Goal: Transaction & Acquisition: Purchase product/service

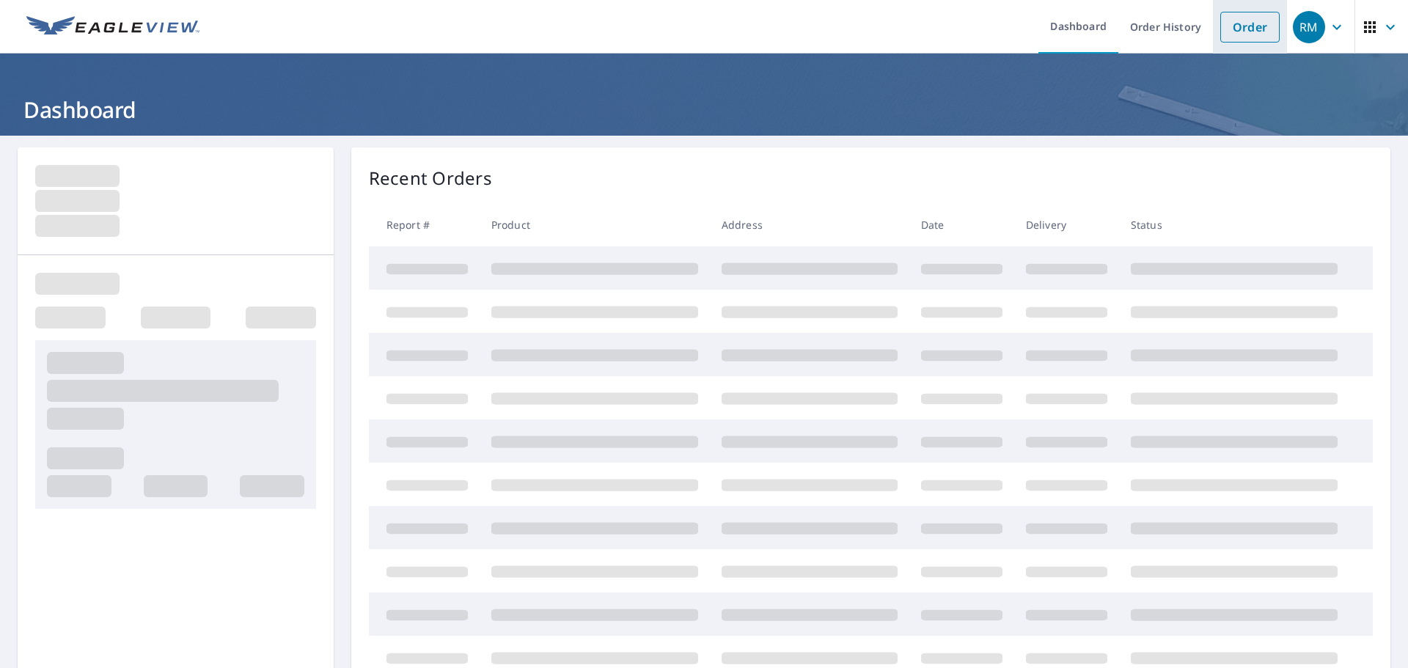
click at [1249, 32] on link "Order" at bounding box center [1249, 27] width 59 height 31
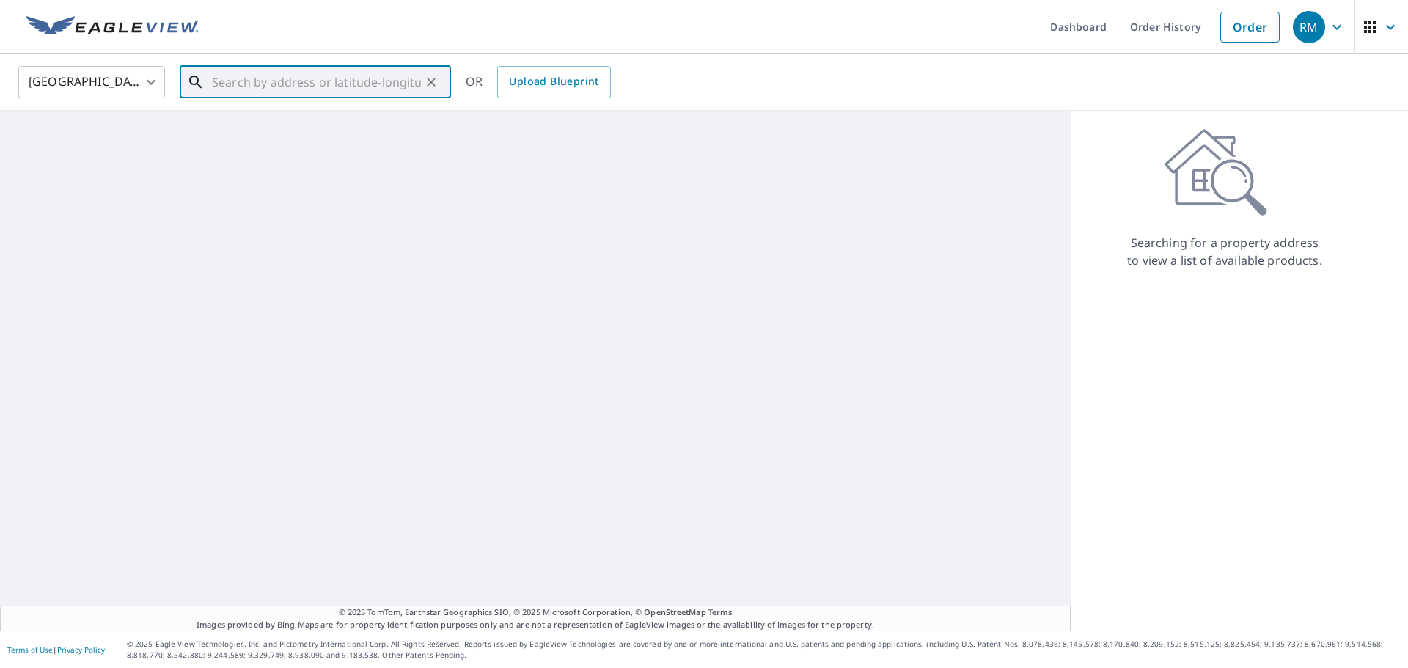
click at [397, 76] on input "text" at bounding box center [316, 82] width 209 height 41
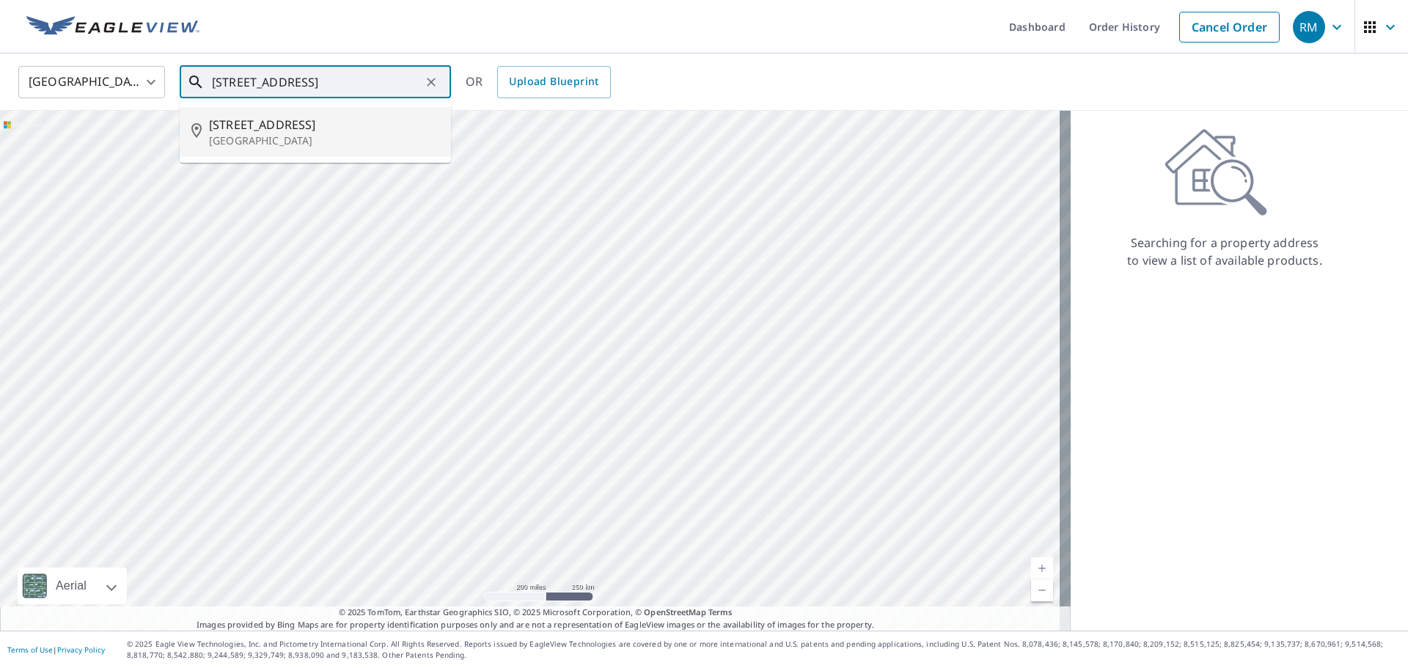
click at [293, 136] on p "Hickory, NC 28601" at bounding box center [324, 140] width 230 height 15
type input "120 49th Avenue Pl NW Hickory, NC 28601"
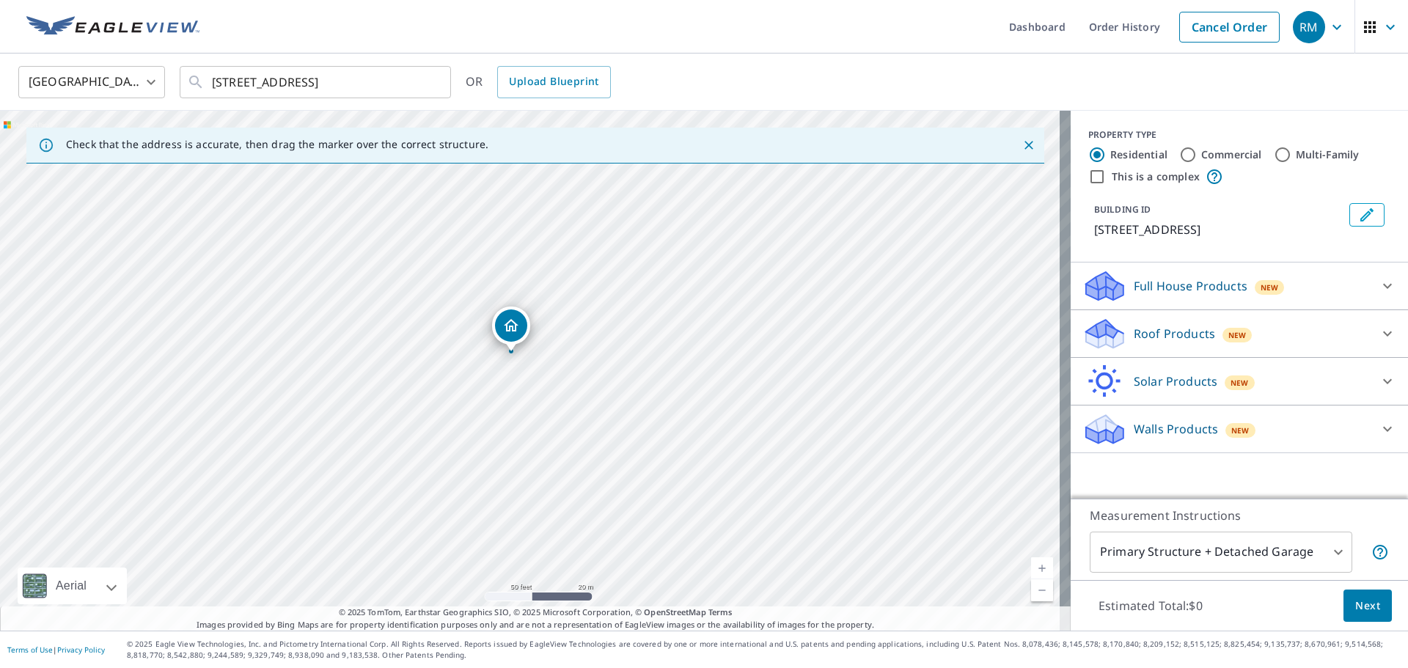
click at [1177, 331] on p "Roof Products" at bounding box center [1173, 334] width 81 height 18
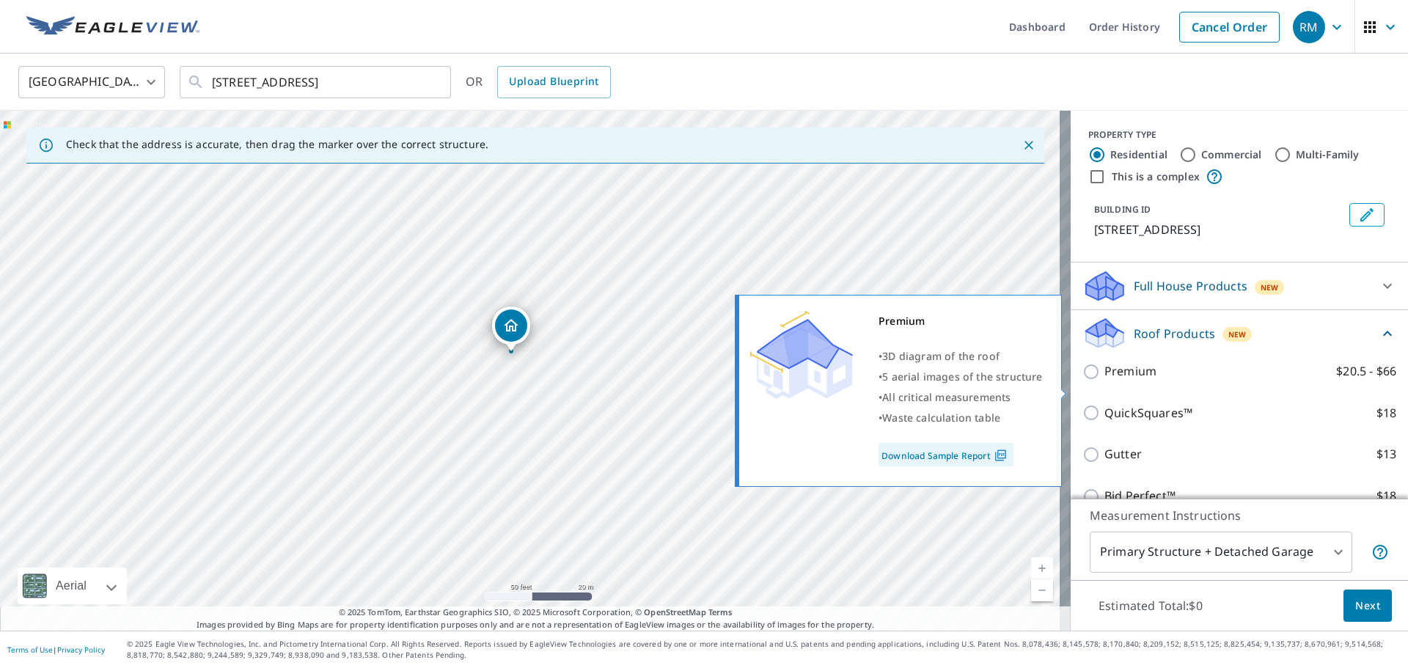
click at [1082, 381] on input "Premium $20.5 - $66" at bounding box center [1093, 372] width 22 height 18
checkbox input "true"
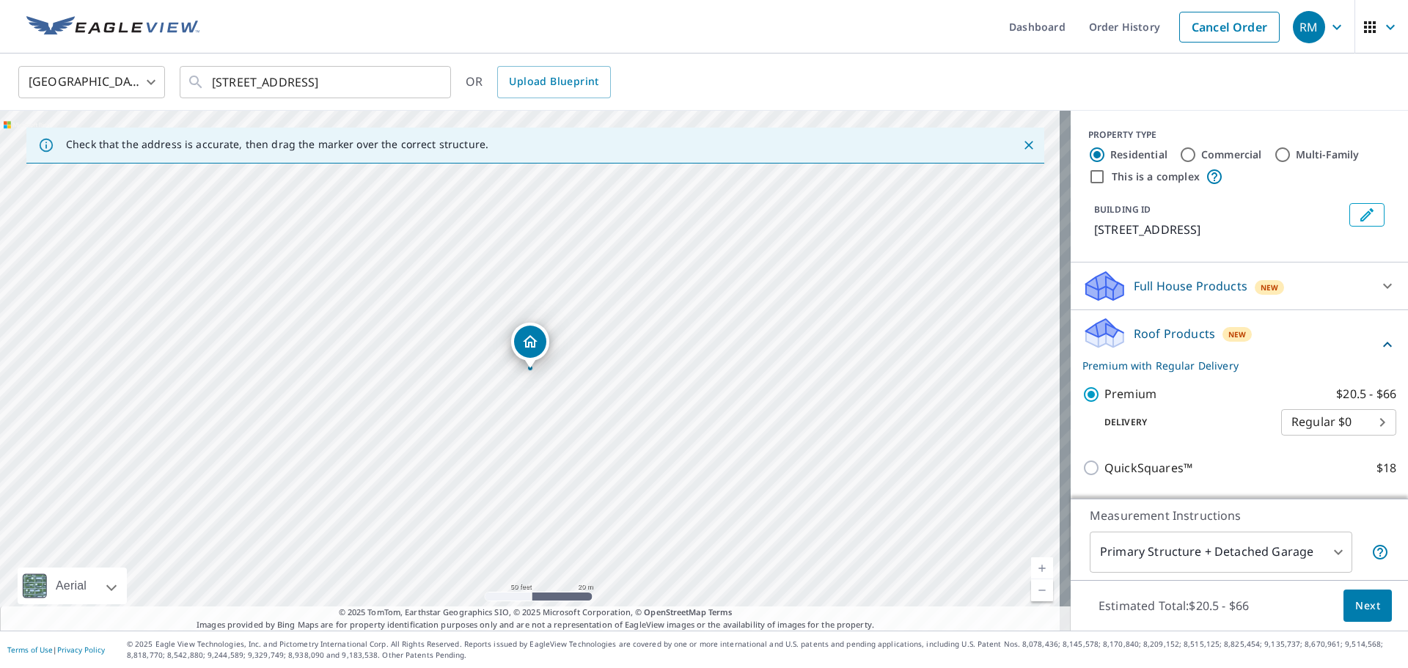
click at [1358, 601] on span "Next" at bounding box center [1367, 606] width 25 height 18
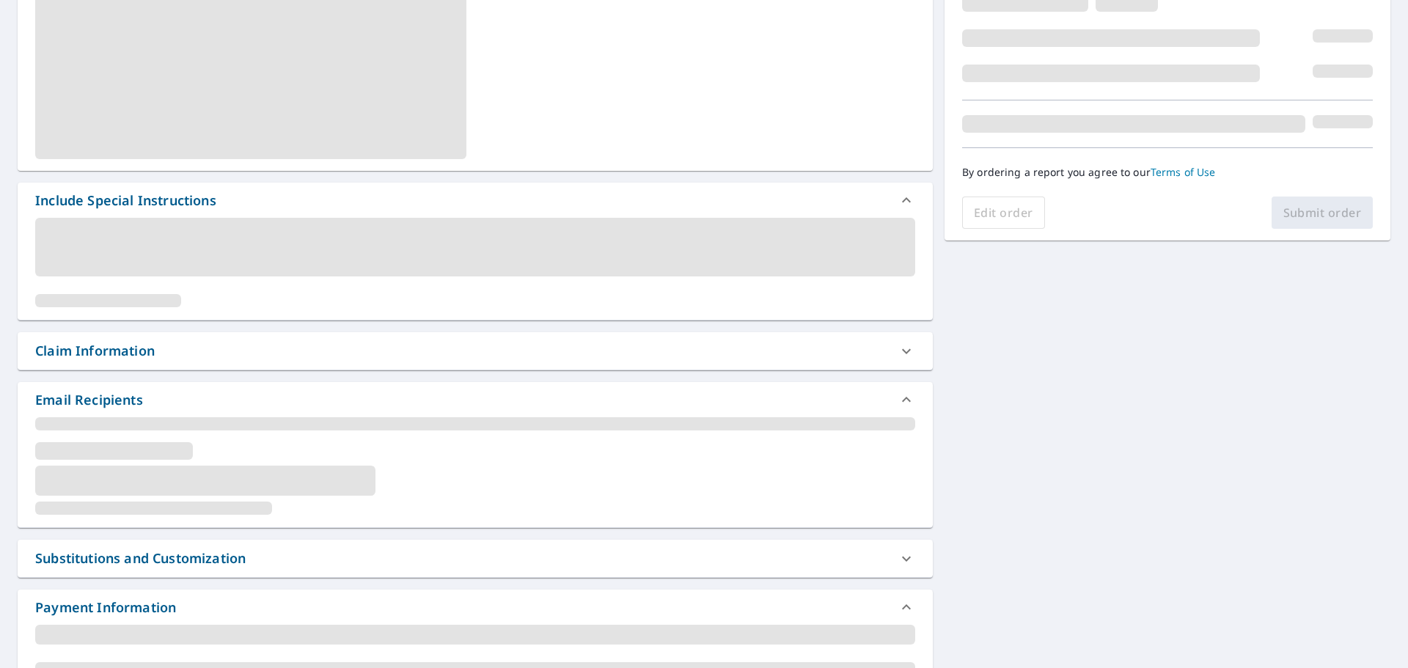
scroll to position [265, 0]
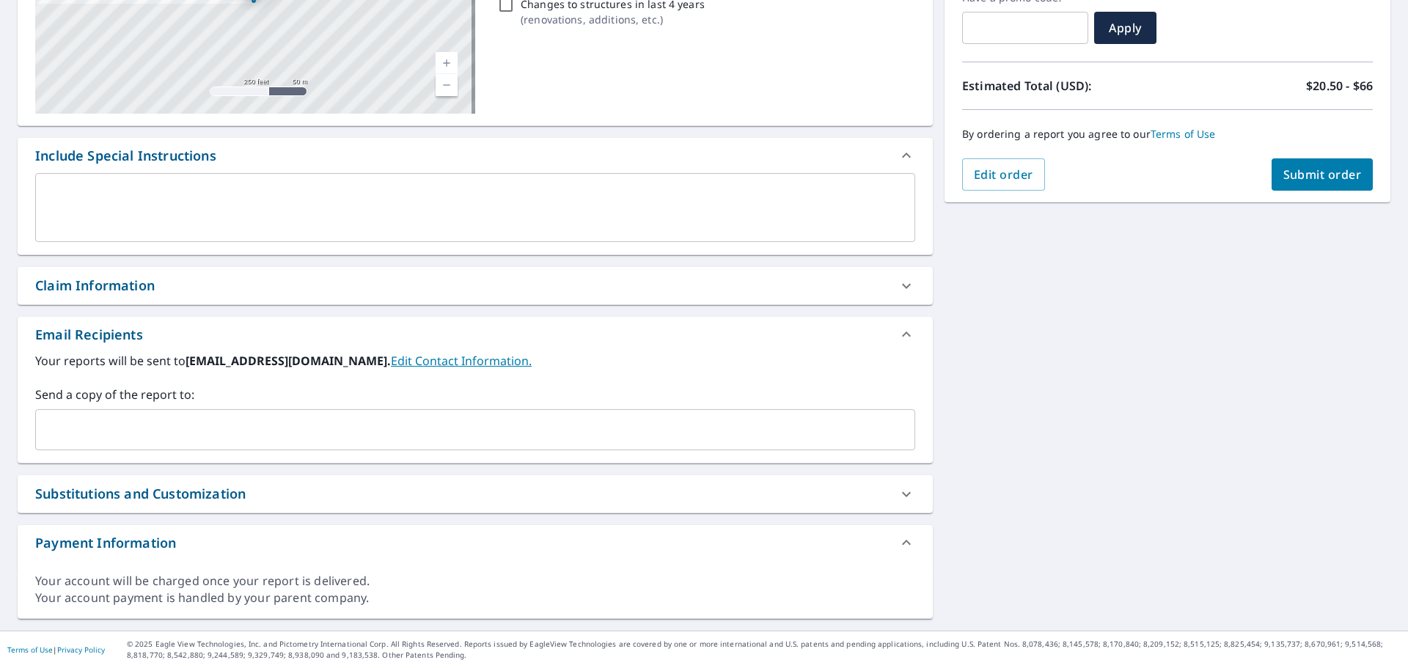
click at [213, 428] on input "text" at bounding box center [464, 430] width 845 height 28
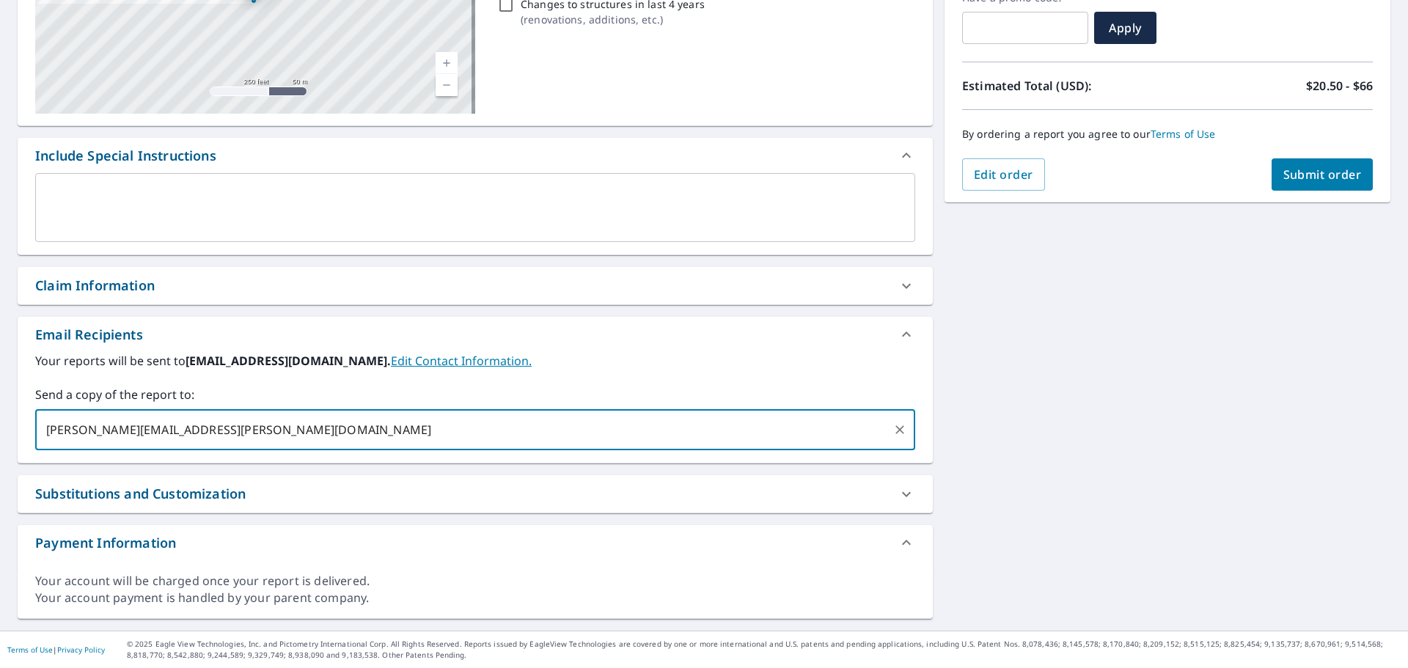
type input "[PERSON_NAME][EMAIL_ADDRESS][PERSON_NAME][DOMAIN_NAME]"
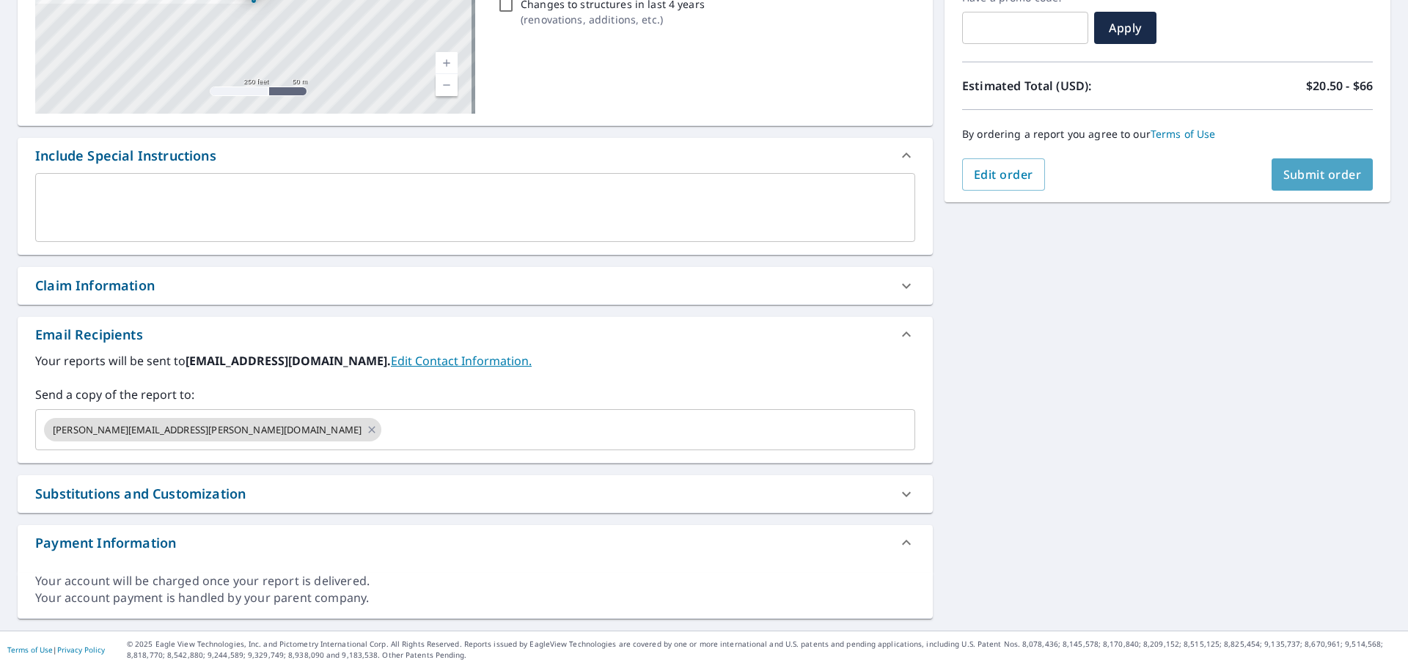
click at [1315, 175] on span "Submit order" at bounding box center [1322, 174] width 78 height 16
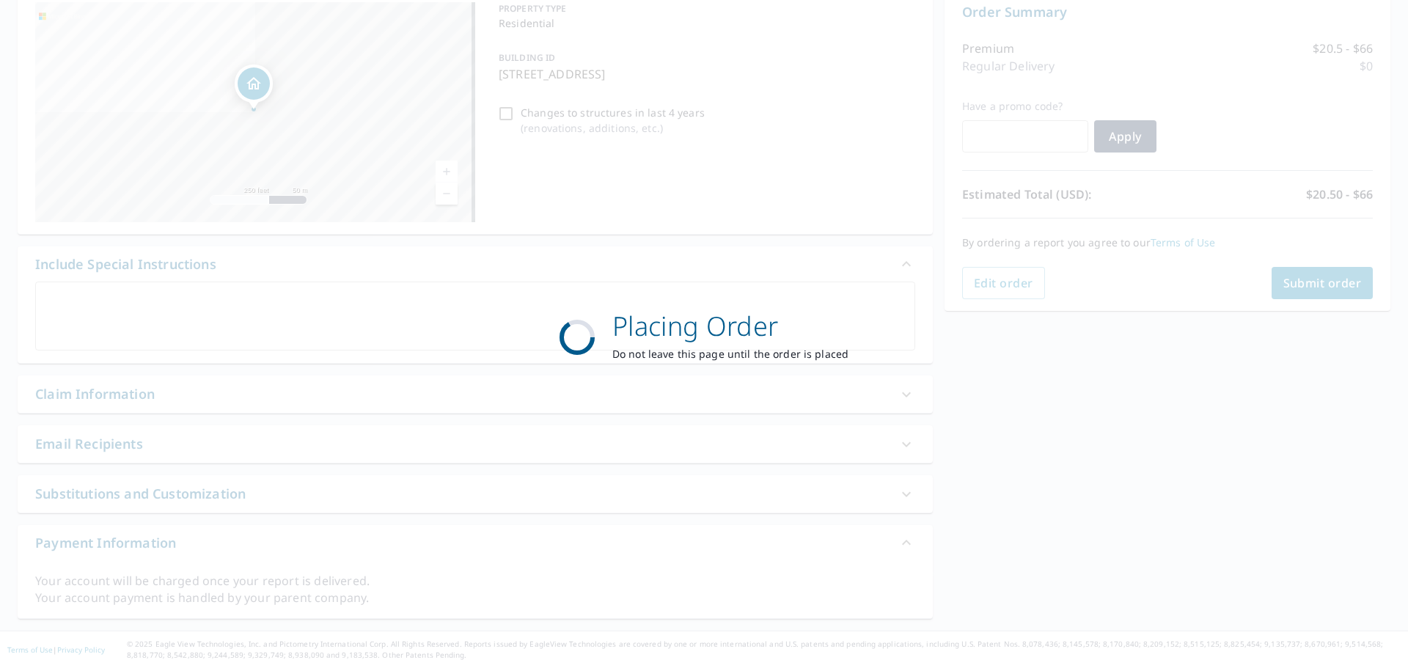
scroll to position [157, 0]
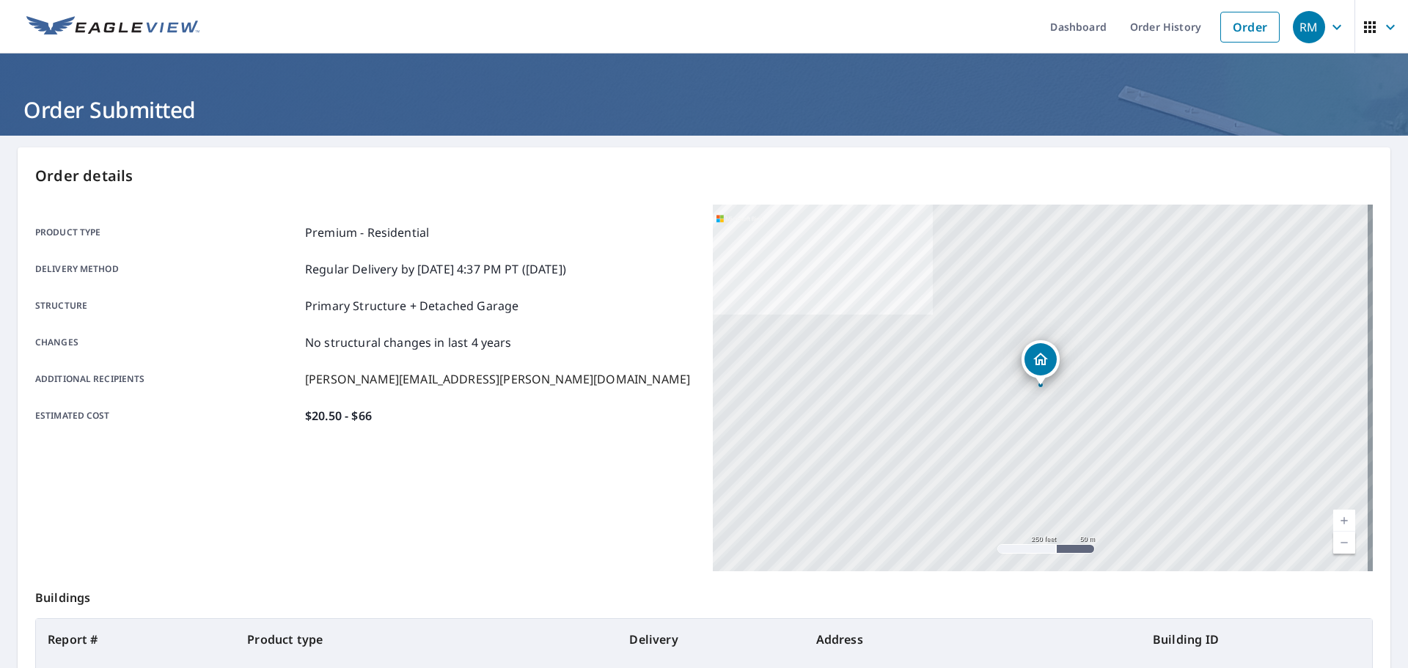
click at [1328, 28] on icon "button" at bounding box center [1337, 27] width 18 height 18
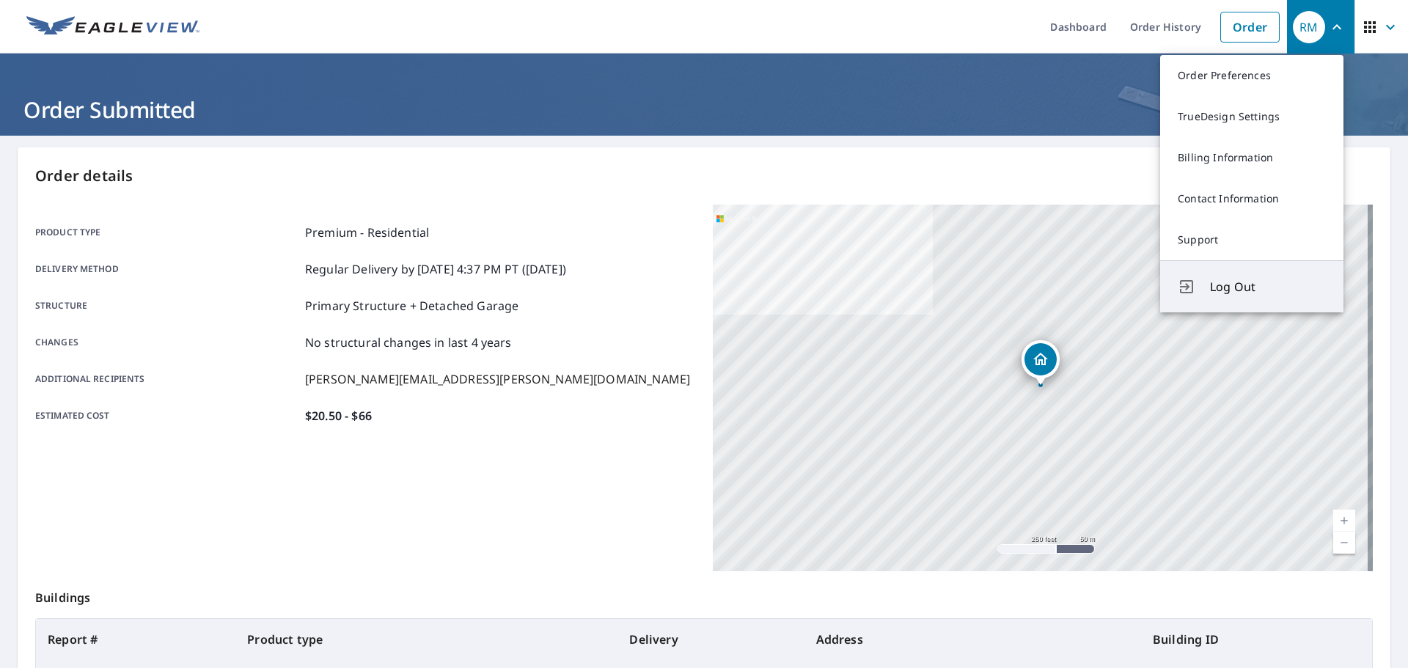
click at [1231, 284] on span "Log Out" at bounding box center [1268, 287] width 116 height 18
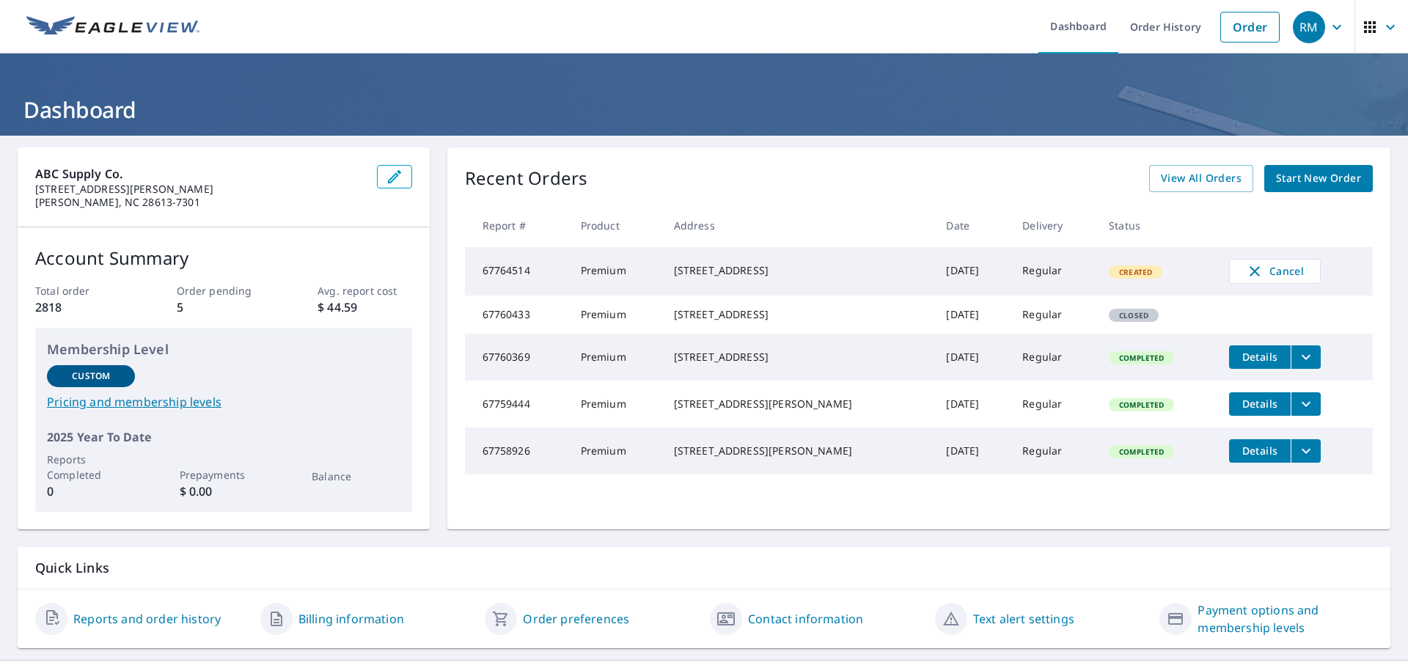
click at [1328, 33] on icon "button" at bounding box center [1337, 27] width 18 height 18
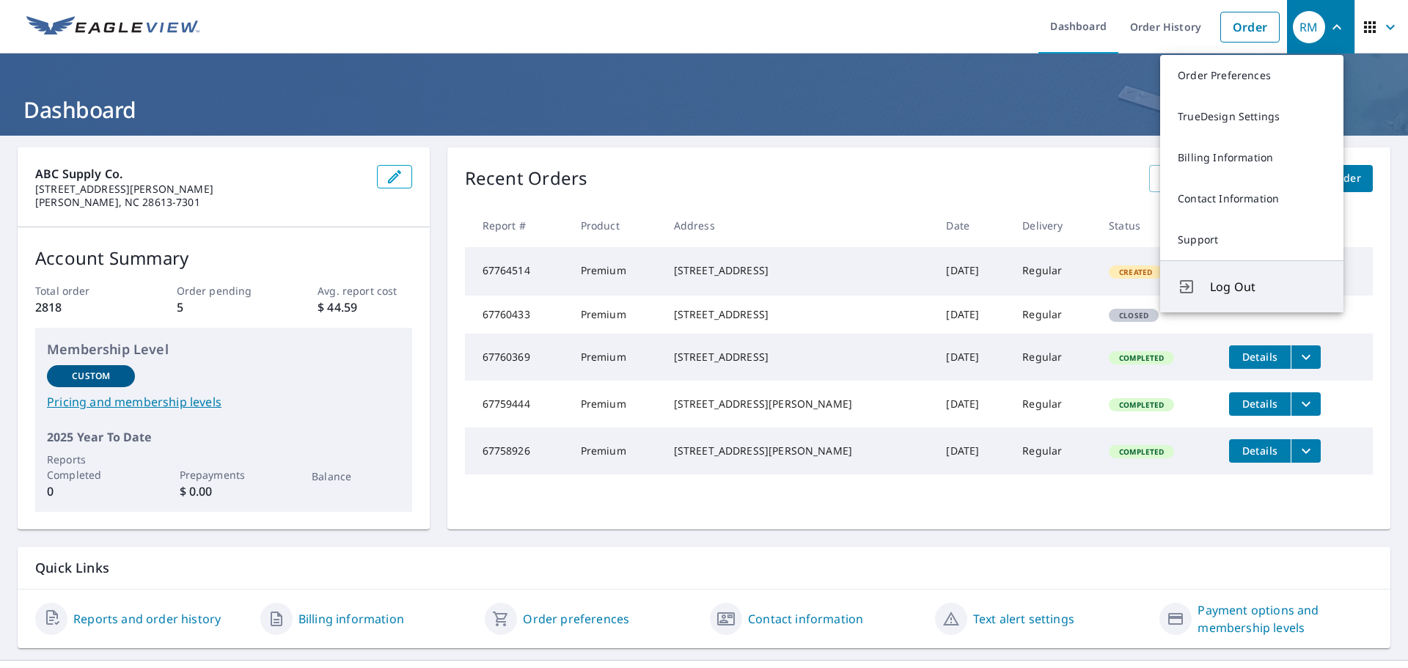
click at [1252, 284] on span "Log Out" at bounding box center [1268, 287] width 116 height 18
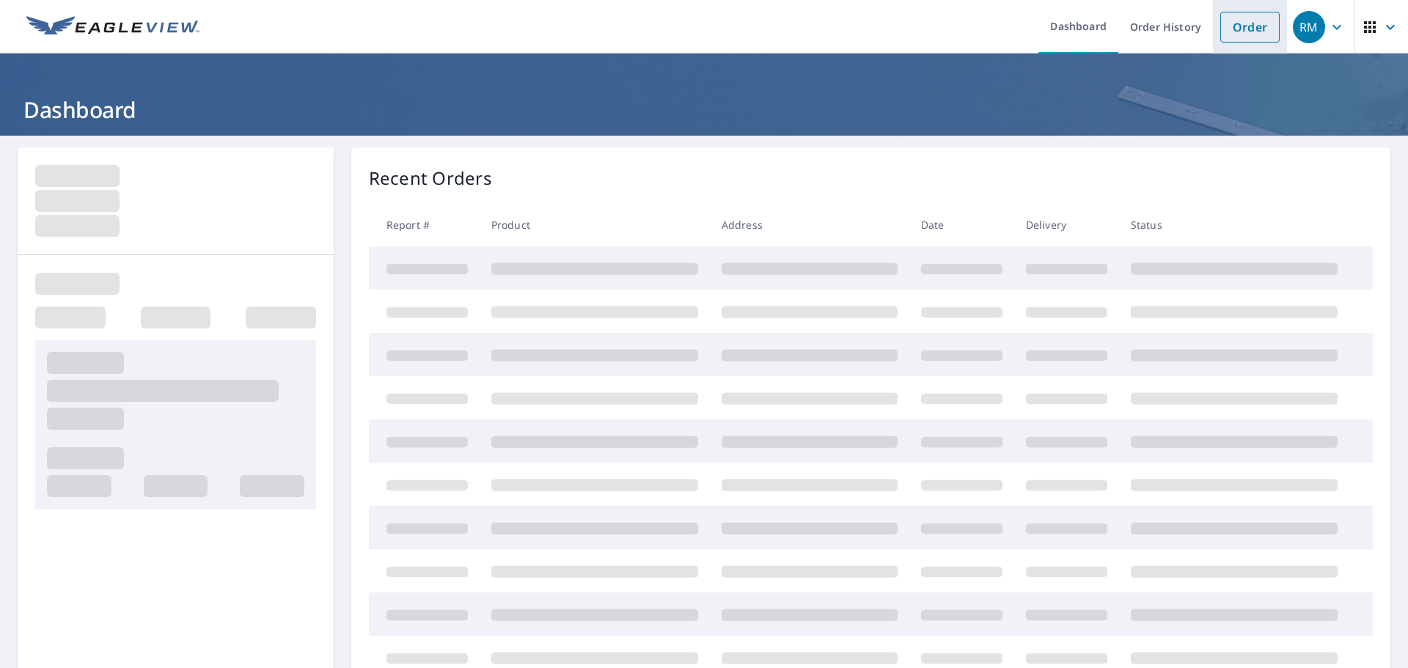
click at [1236, 37] on link "Order" at bounding box center [1249, 27] width 59 height 31
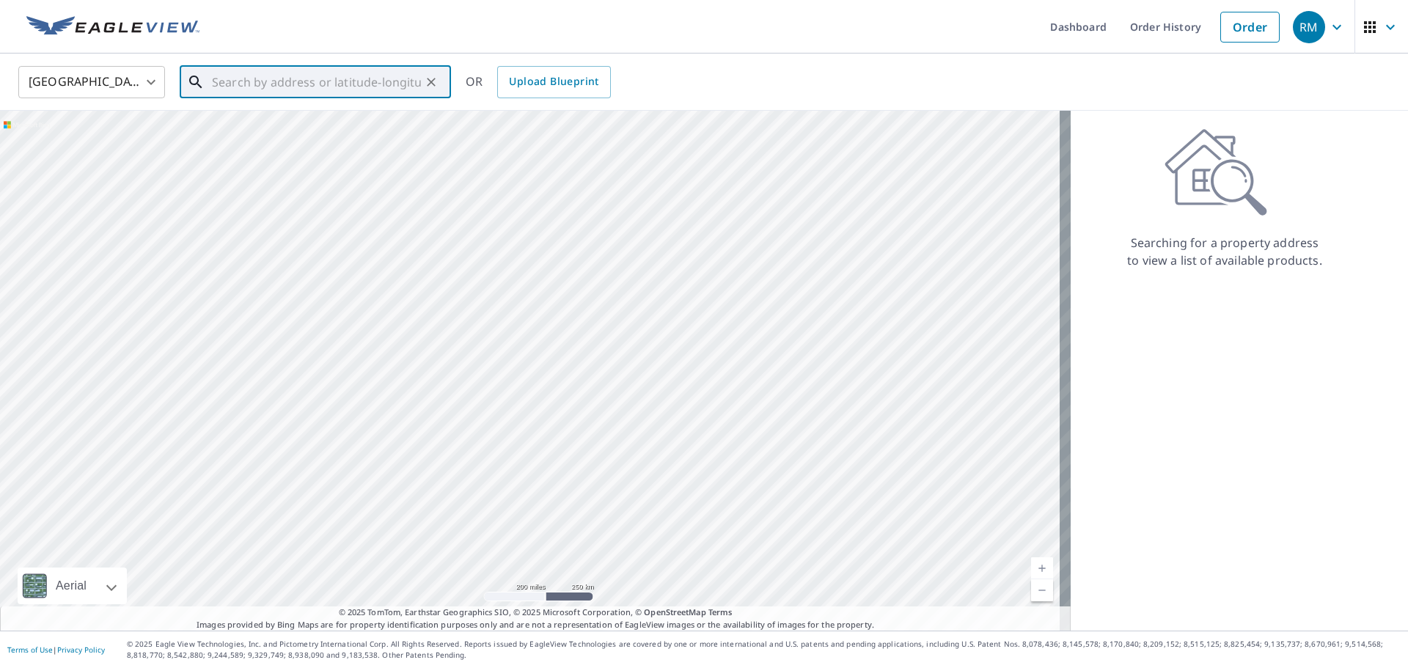
click at [283, 83] on input "text" at bounding box center [316, 82] width 209 height 41
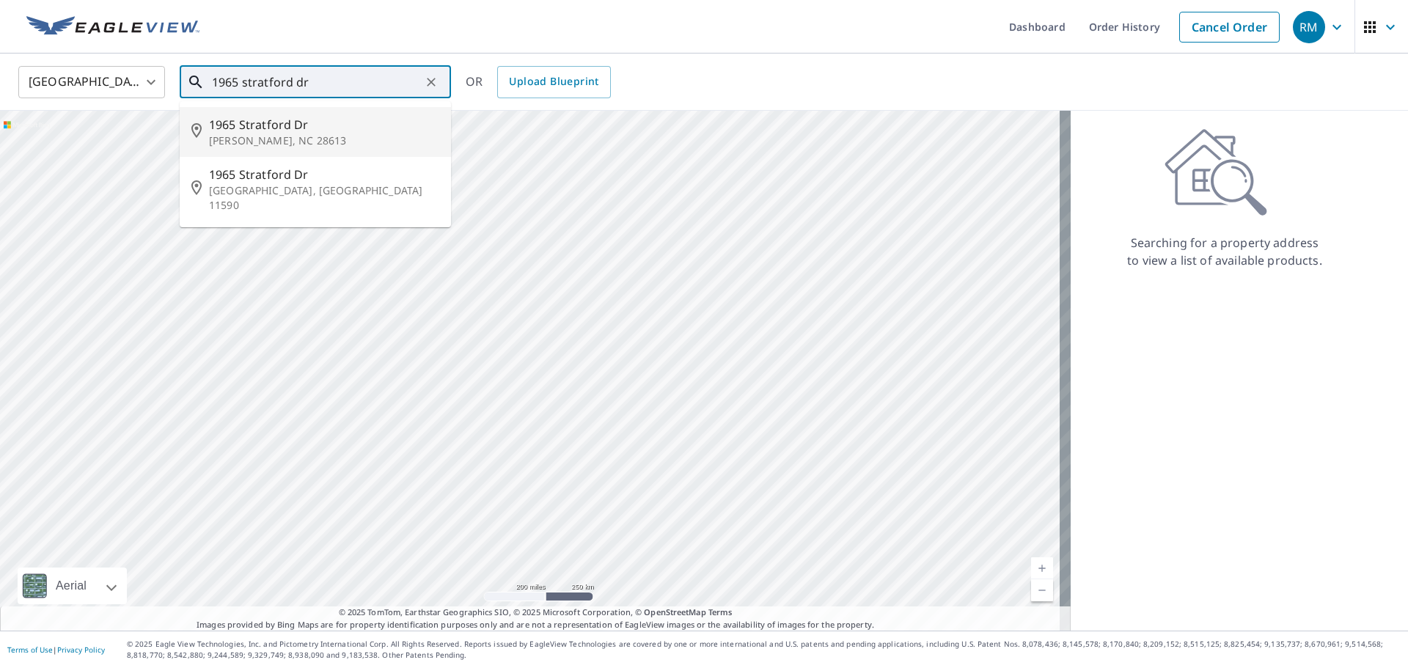
click at [253, 135] on p "[PERSON_NAME], NC 28613" at bounding box center [324, 140] width 230 height 15
type input "[STREET_ADDRESS][PERSON_NAME]"
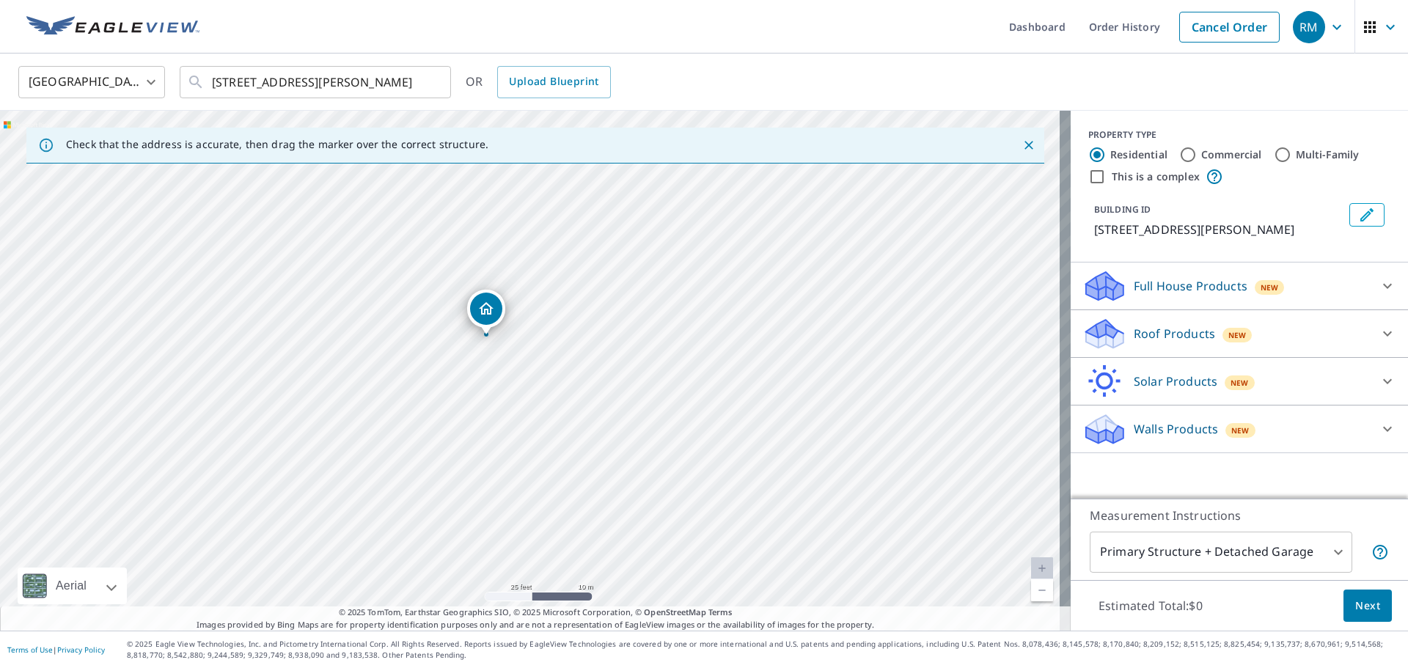
click at [1222, 326] on div "New" at bounding box center [1237, 334] width 30 height 18
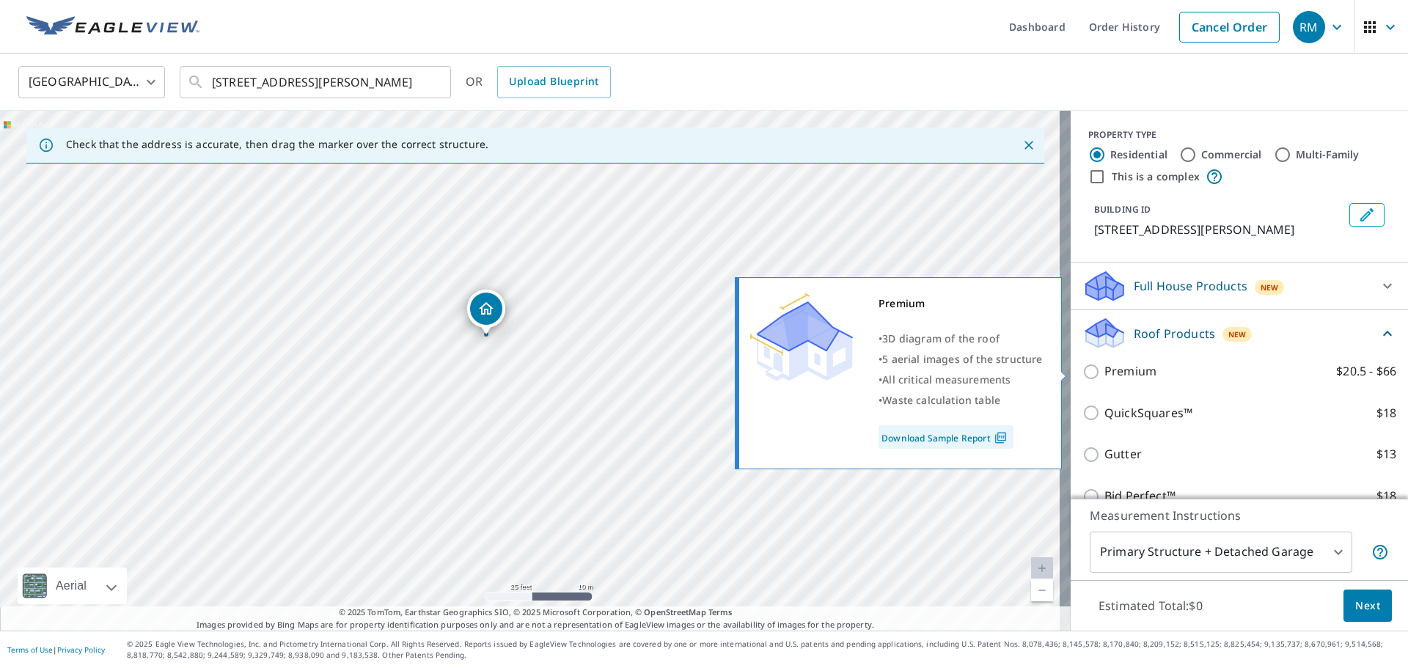
click at [1107, 375] on p "Premium" at bounding box center [1130, 371] width 52 height 18
click at [1104, 375] on input "Premium $20.5 - $66" at bounding box center [1093, 372] width 22 height 18
checkbox input "true"
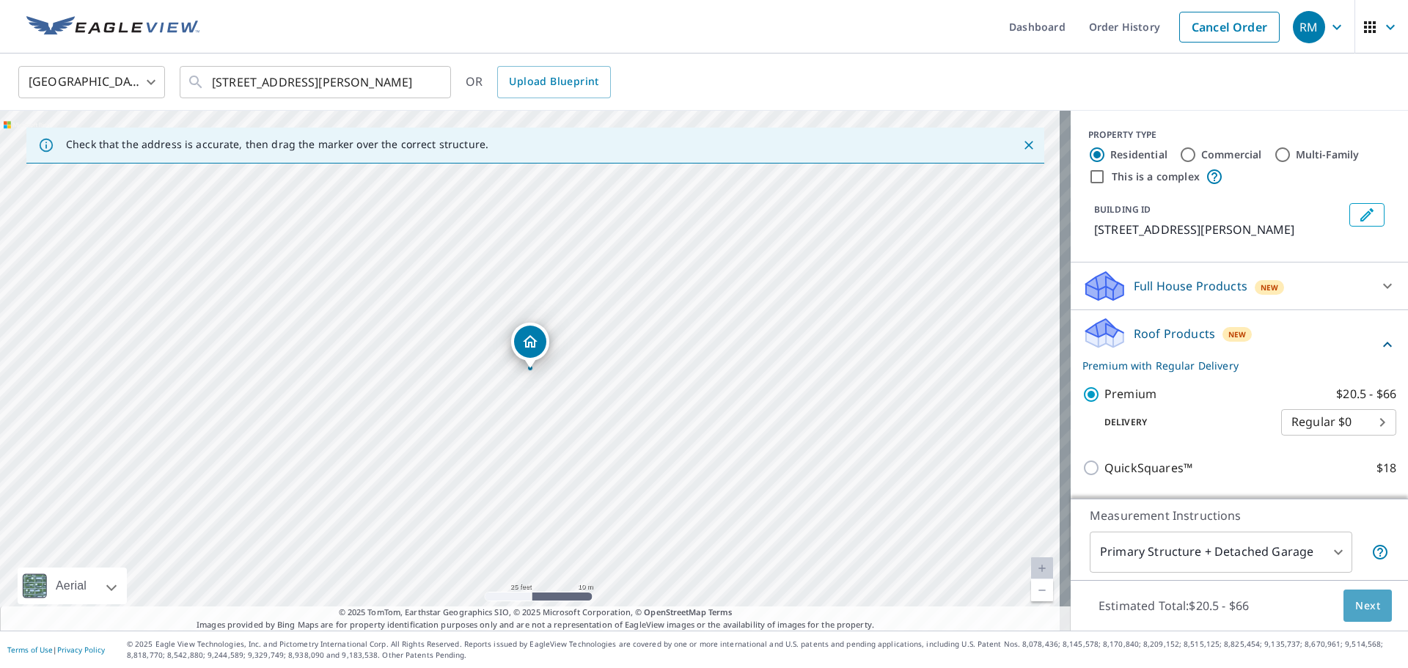
click at [1355, 603] on span "Next" at bounding box center [1367, 606] width 25 height 18
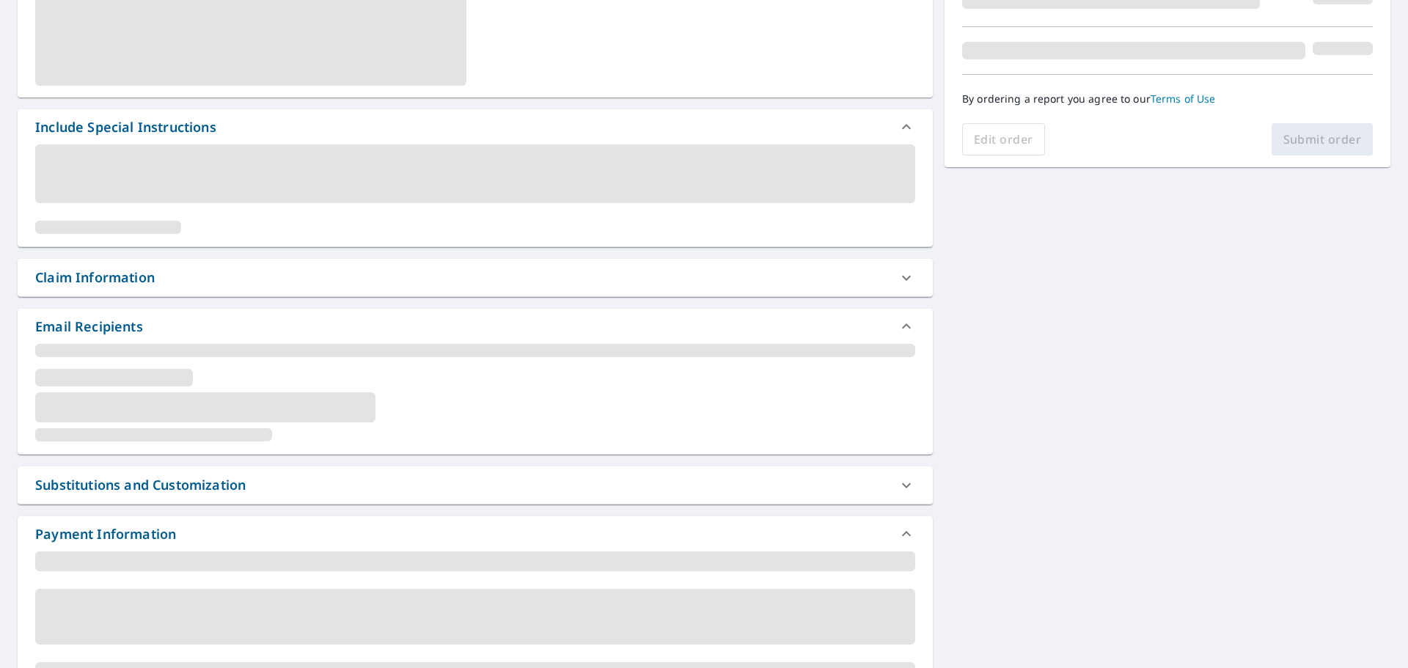
scroll to position [265, 0]
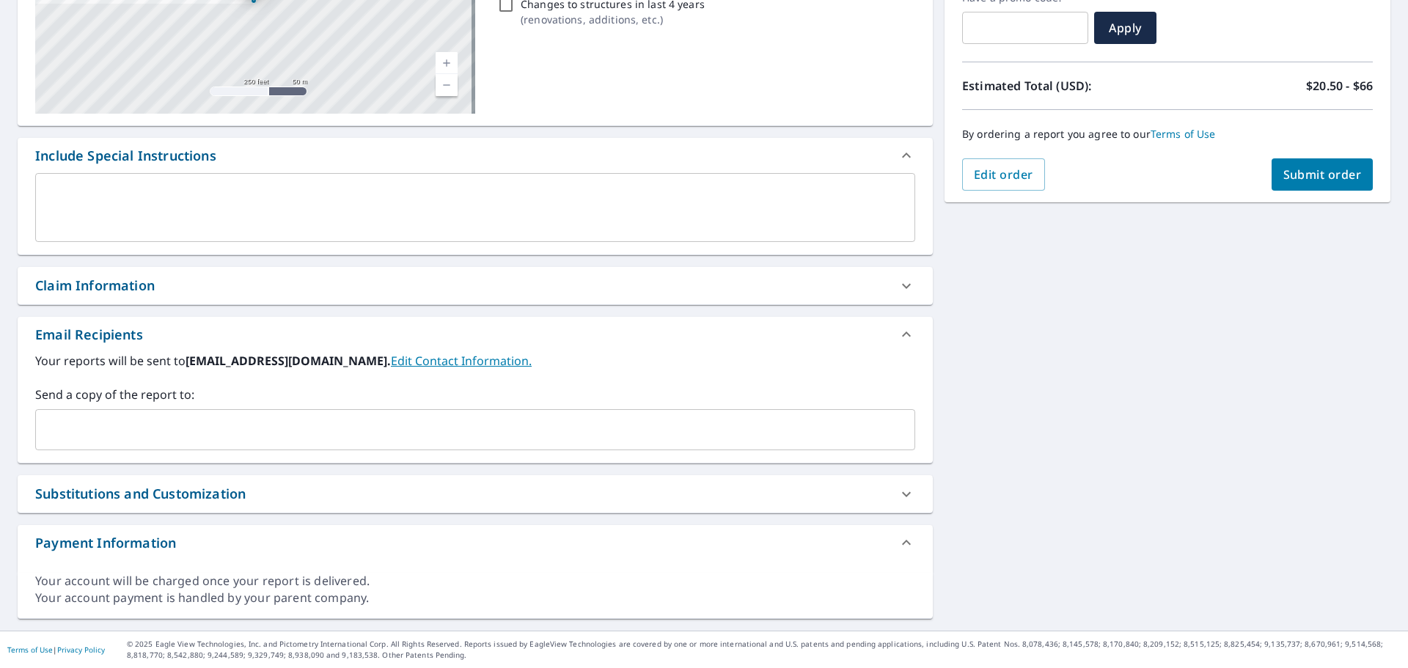
click at [327, 412] on div "​" at bounding box center [475, 429] width 880 height 41
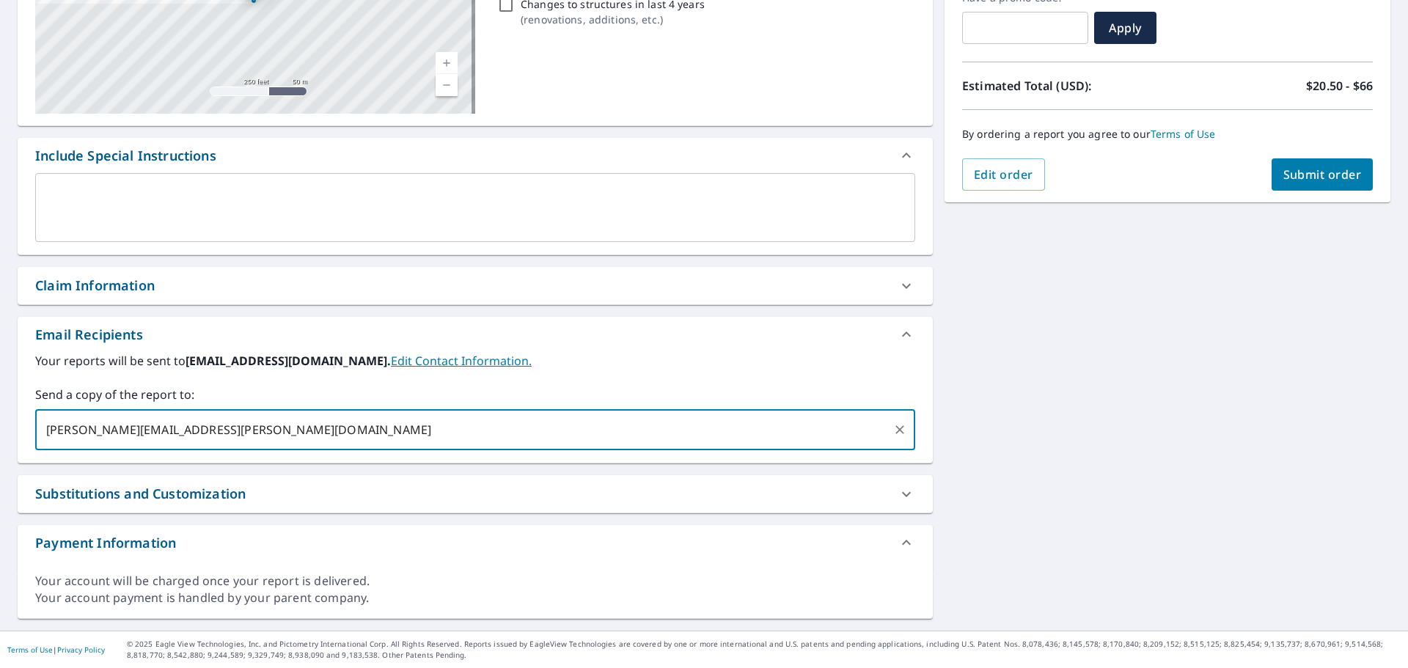
type input "[PERSON_NAME][EMAIL_ADDRESS][PERSON_NAME][DOMAIN_NAME]"
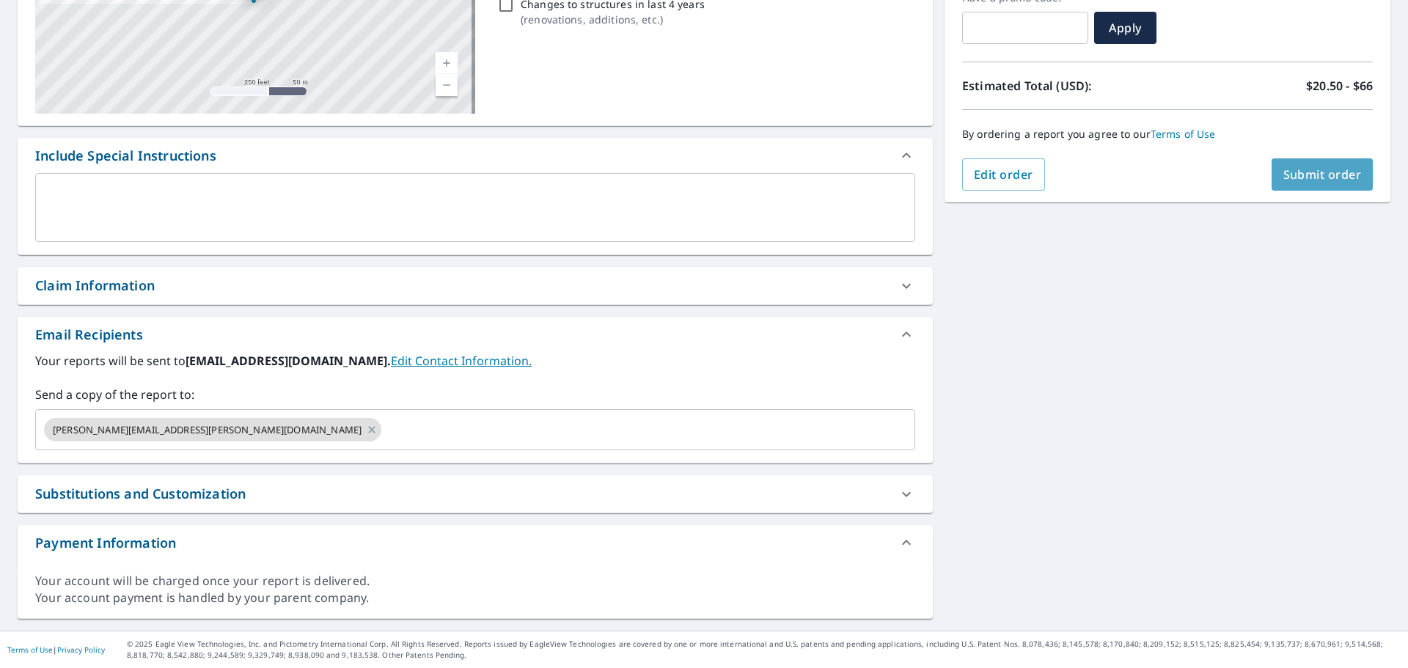
click at [1304, 178] on span "Submit order" at bounding box center [1322, 174] width 78 height 16
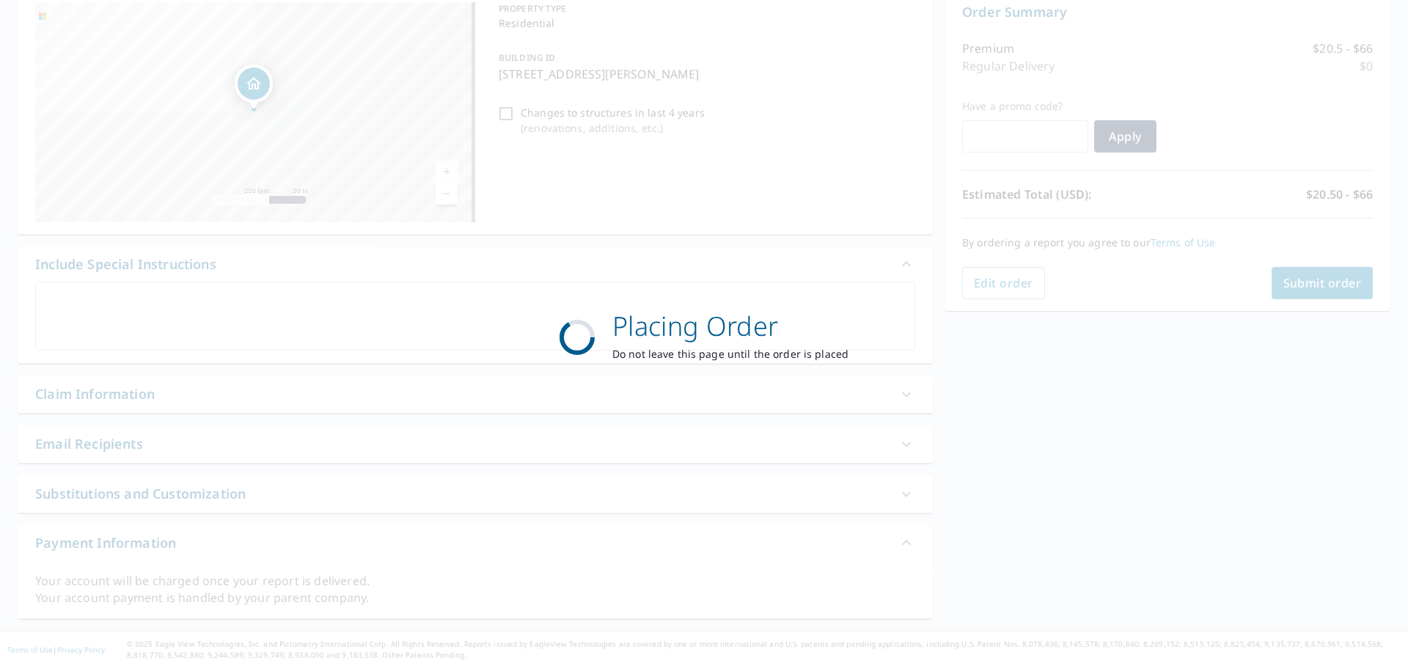
scroll to position [157, 0]
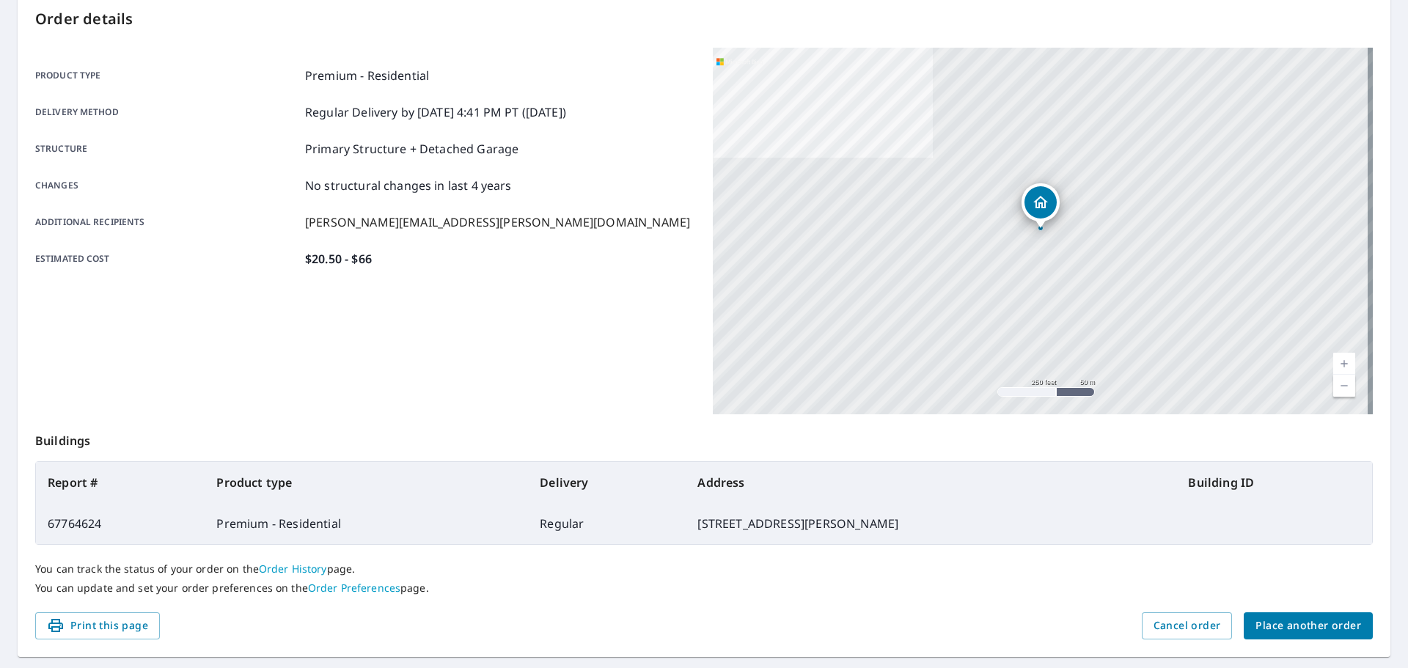
click at [1299, 628] on span "Place another order" at bounding box center [1308, 626] width 106 height 18
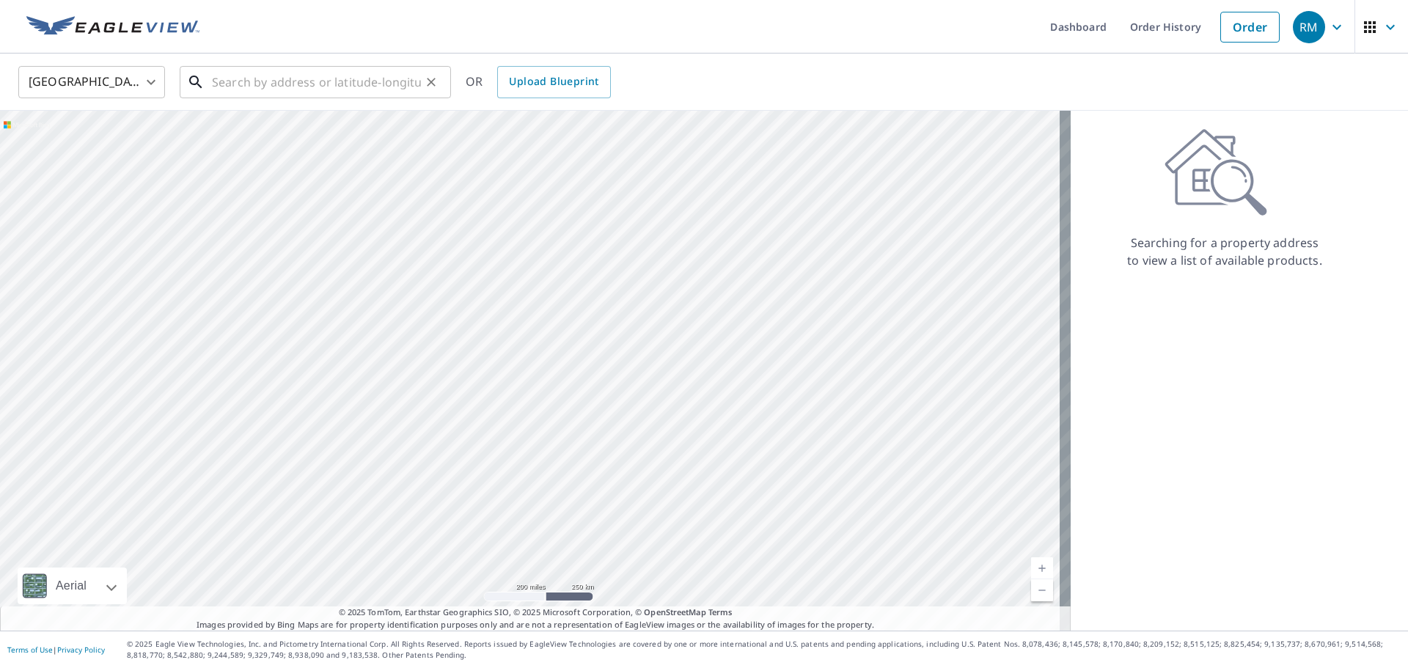
click at [337, 86] on input "text" at bounding box center [316, 82] width 209 height 41
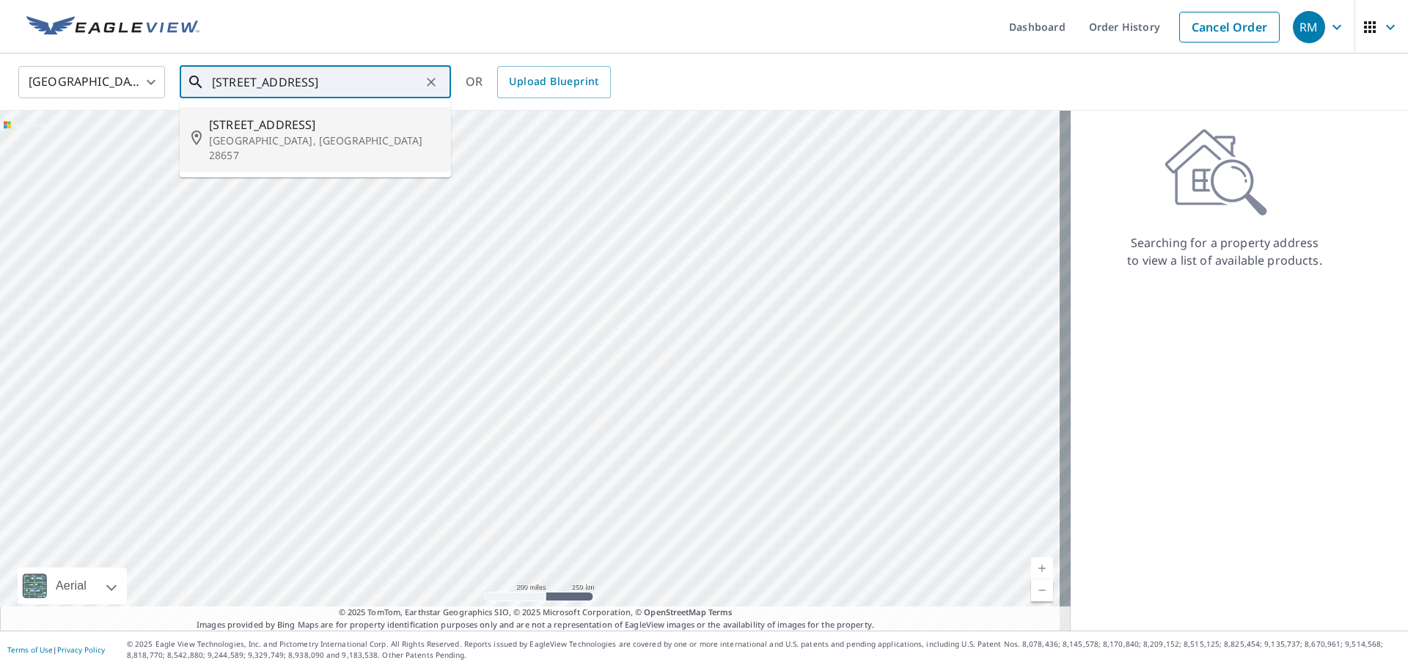
click at [268, 139] on p "[GEOGRAPHIC_DATA], [GEOGRAPHIC_DATA] 28657" at bounding box center [324, 147] width 230 height 29
type input "[STREET_ADDRESS][PERSON_NAME]"
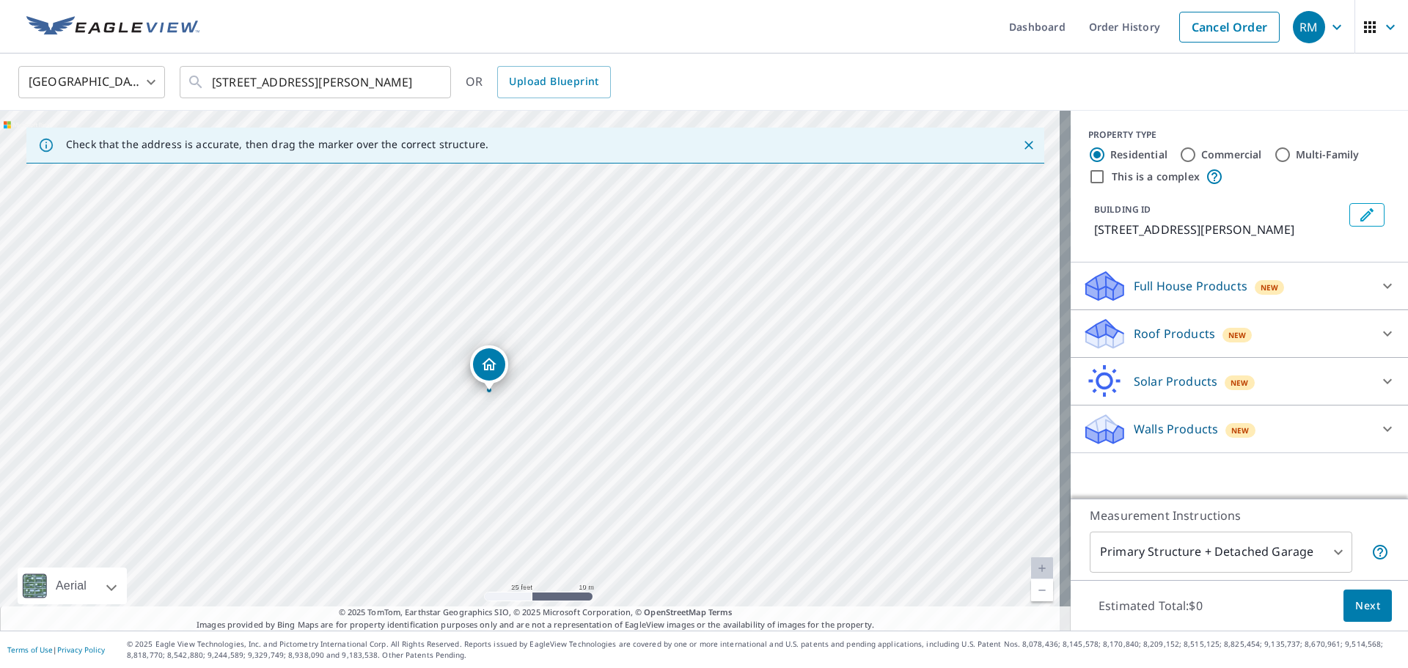
drag, startPoint x: 490, startPoint y: 320, endPoint x: 529, endPoint y: 422, distance: 109.1
click at [529, 422] on div "[STREET_ADDRESS][PERSON_NAME]" at bounding box center [535, 371] width 1070 height 520
click at [1222, 329] on div "New" at bounding box center [1237, 335] width 30 height 15
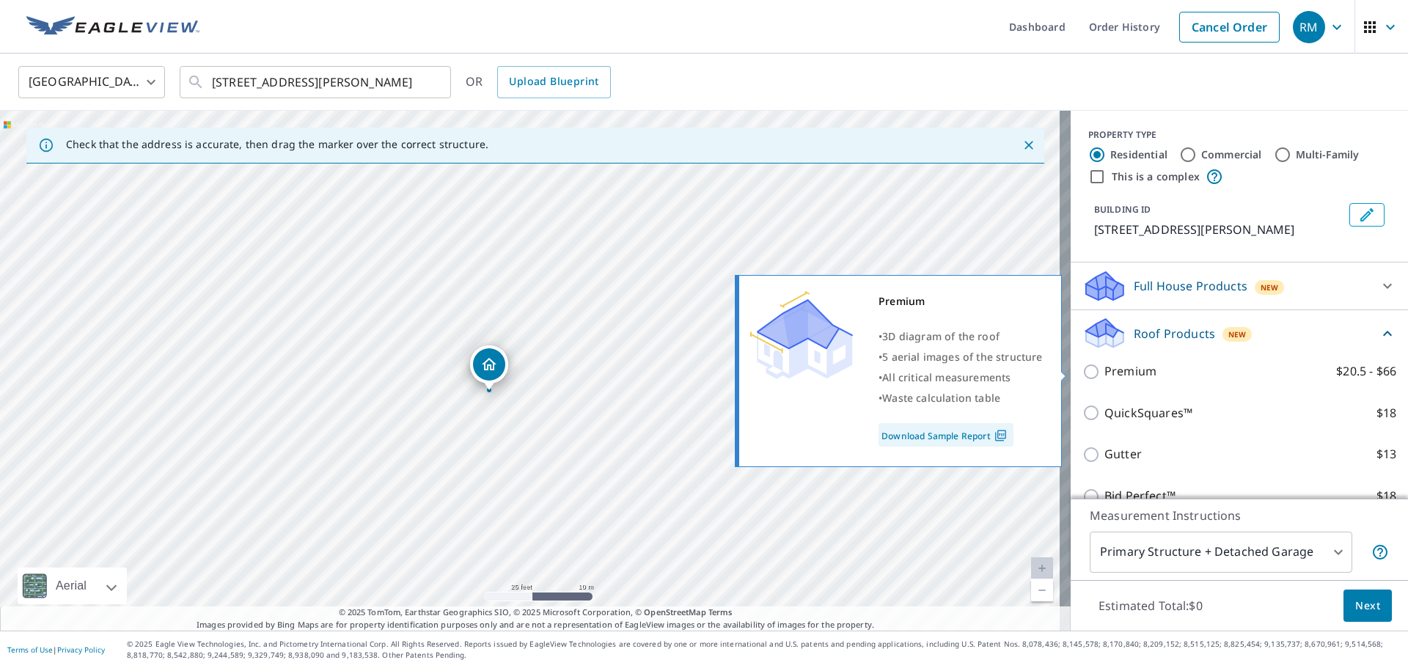
click at [1105, 379] on p "Premium" at bounding box center [1130, 371] width 52 height 18
click at [1104, 379] on input "Premium $20.5 - $66" at bounding box center [1093, 372] width 22 height 18
checkbox input "true"
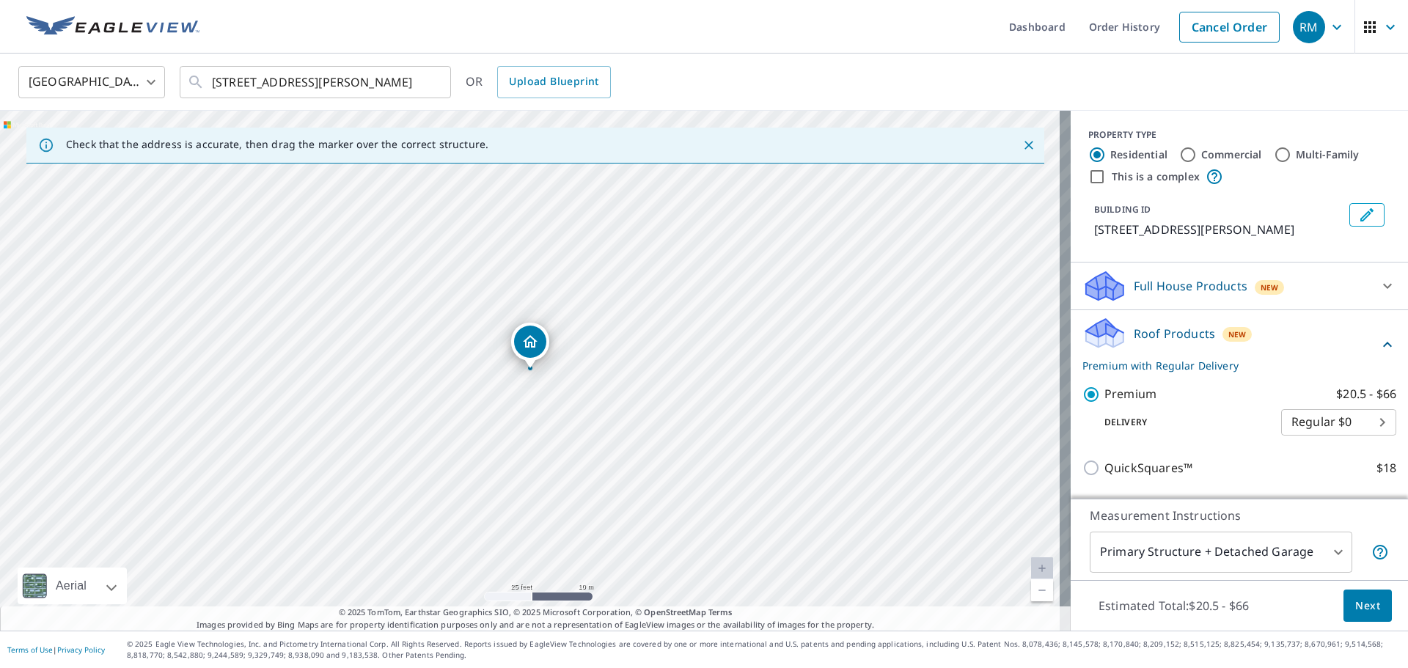
click at [1358, 609] on span "Next" at bounding box center [1367, 606] width 25 height 18
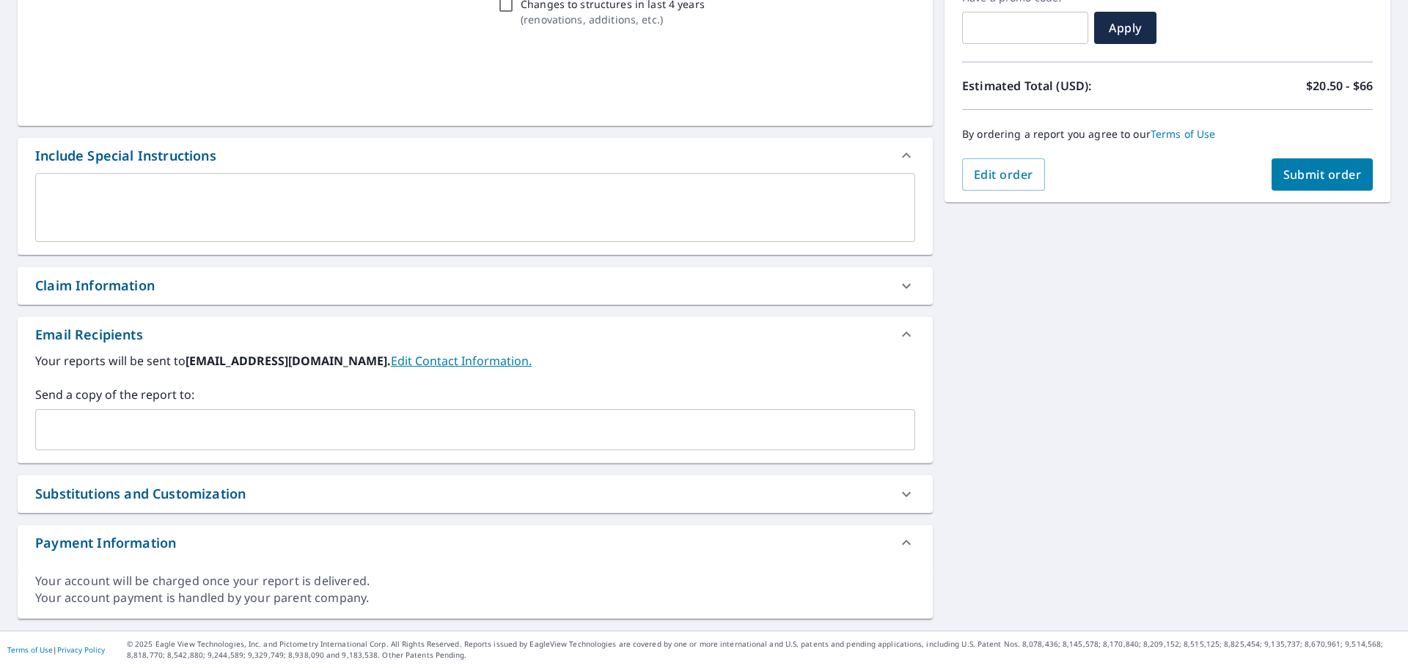
scroll to position [265, 0]
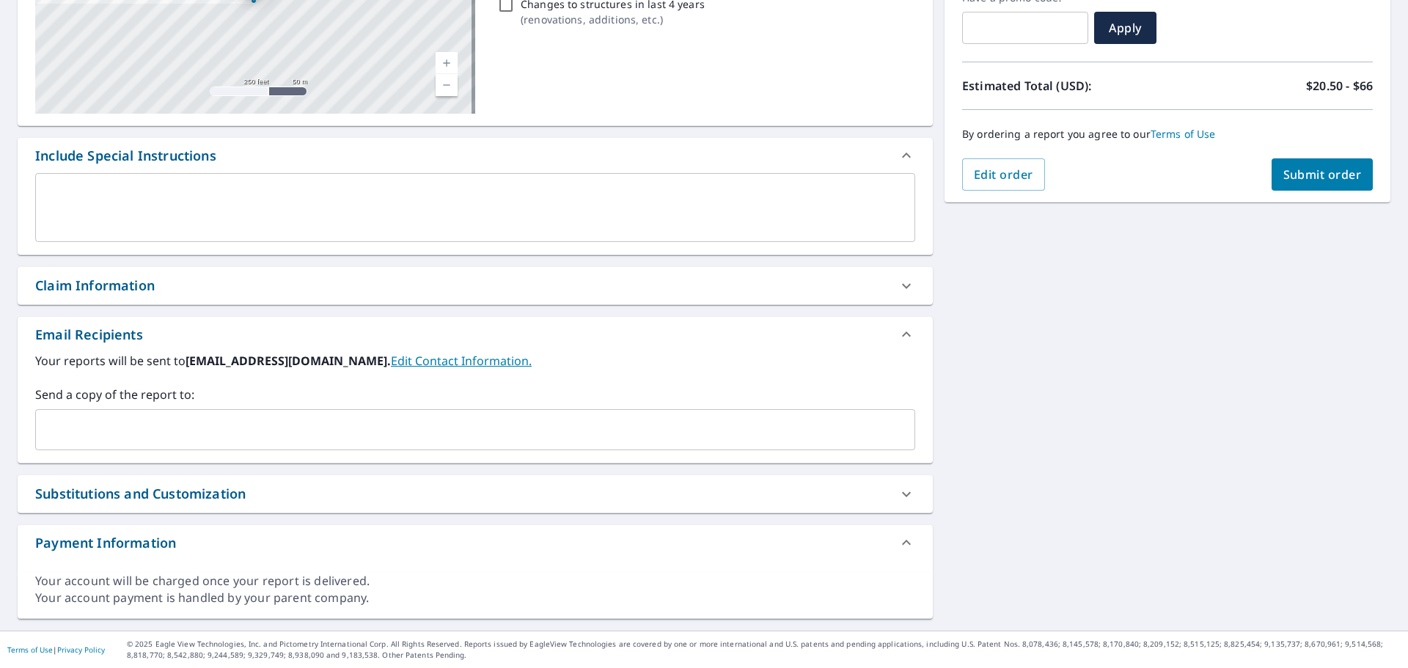
click at [180, 433] on input "text" at bounding box center [464, 430] width 845 height 28
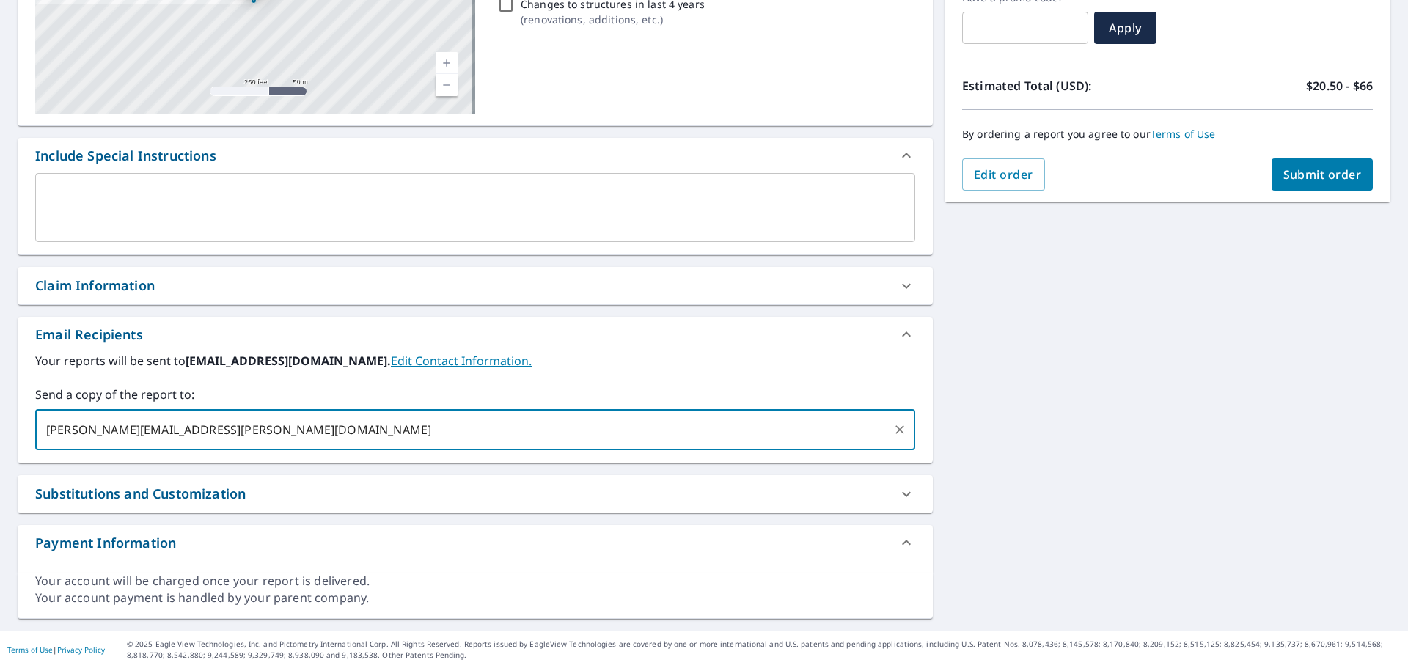
type input "[PERSON_NAME][EMAIL_ADDRESS][PERSON_NAME][DOMAIN_NAME]"
click at [1315, 178] on span "Submit order" at bounding box center [1322, 174] width 78 height 16
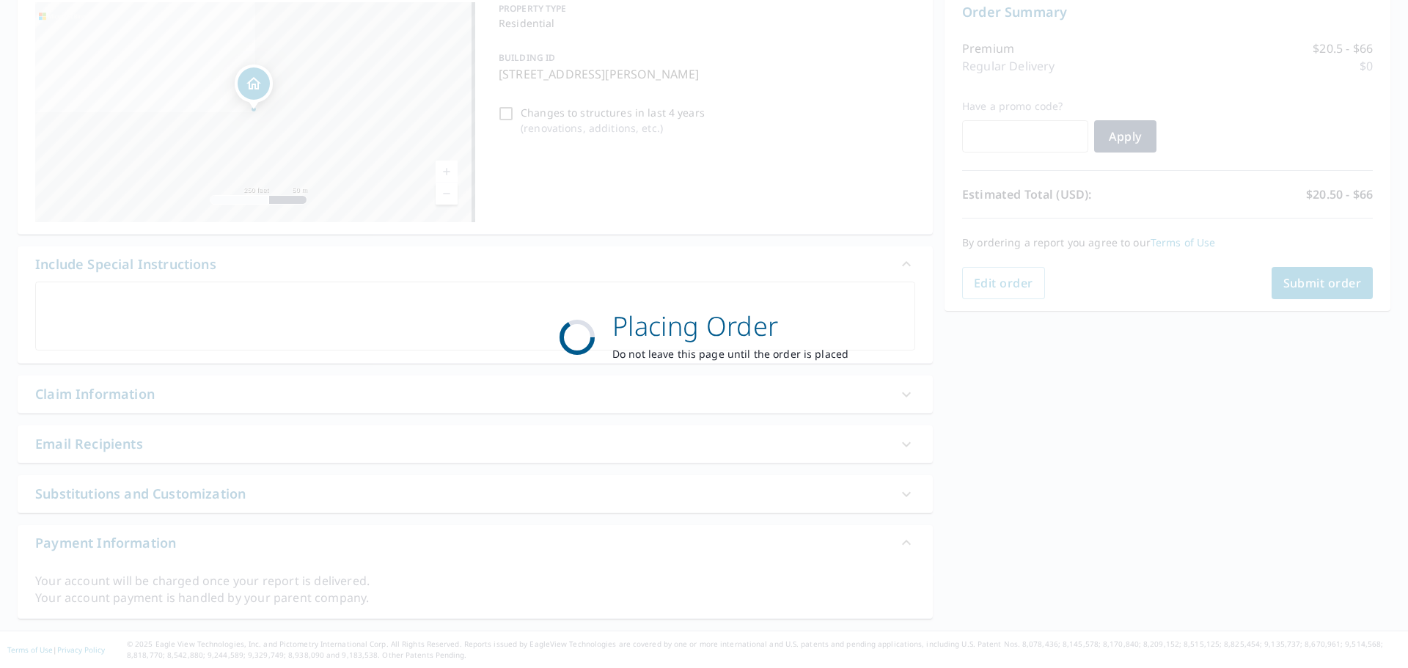
scroll to position [157, 0]
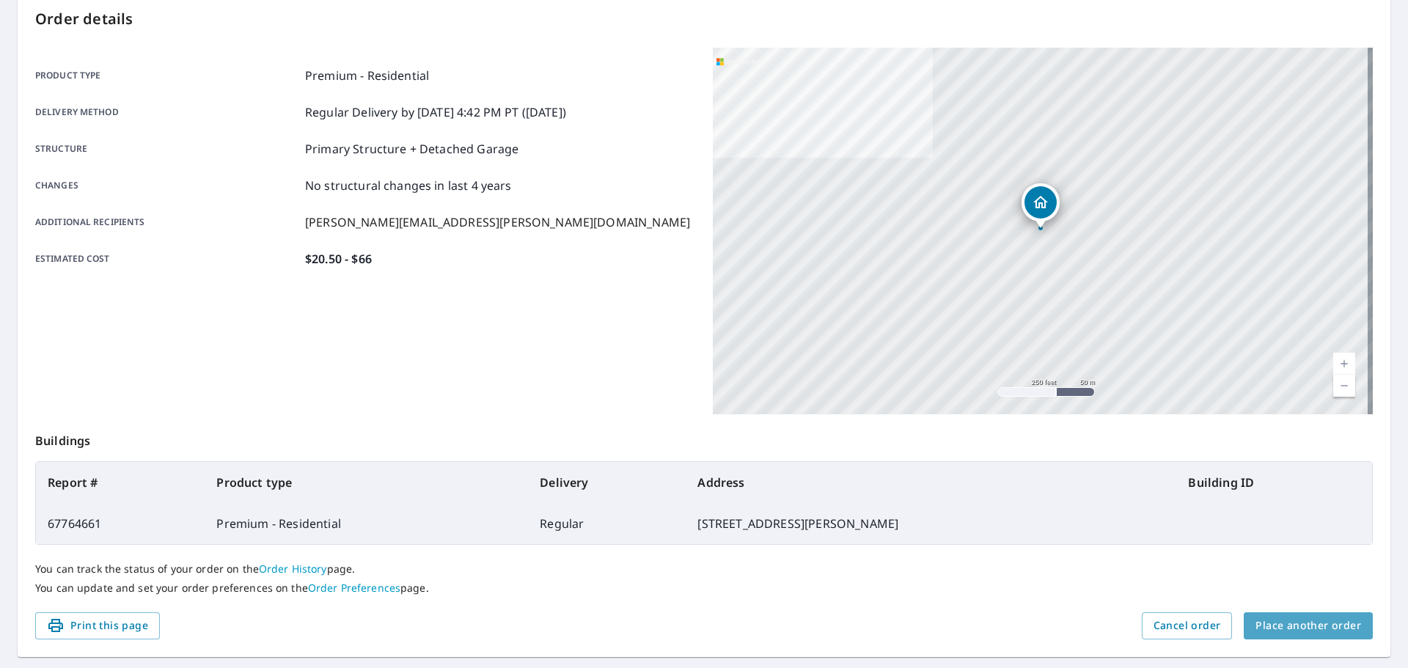
click at [1301, 625] on span "Place another order" at bounding box center [1308, 626] width 106 height 18
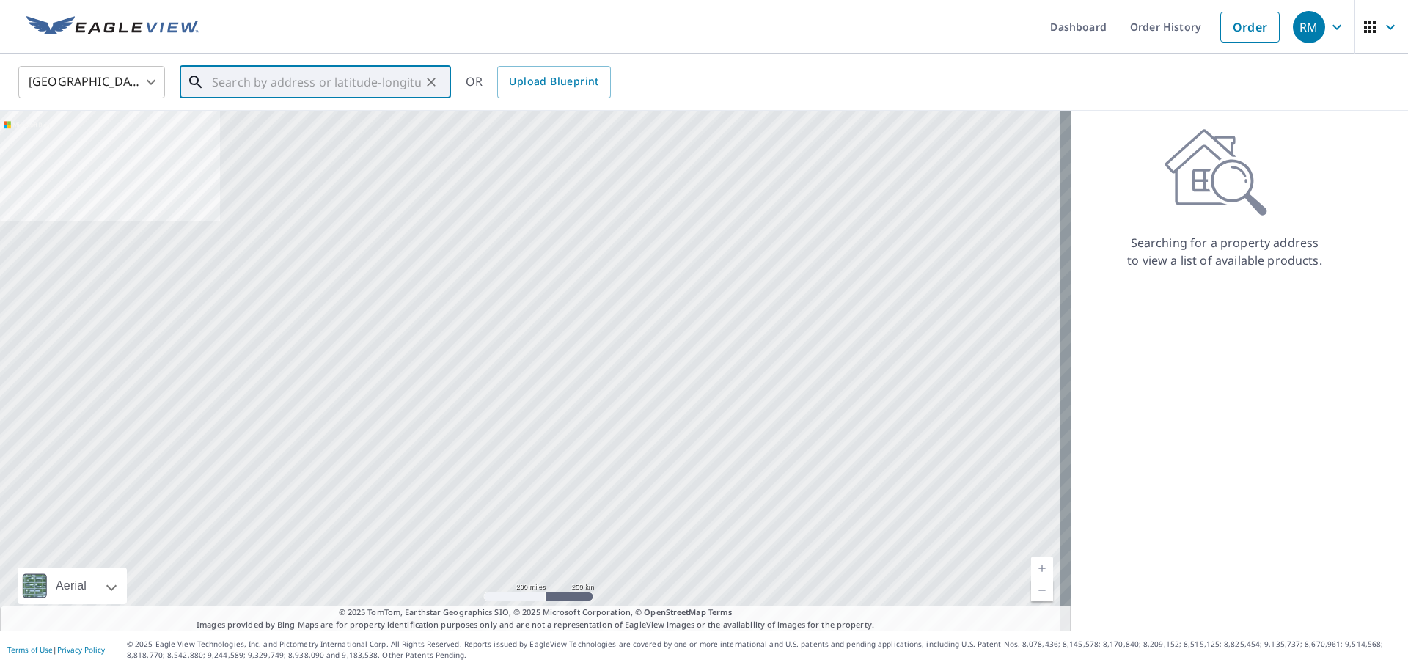
click at [288, 83] on input "text" at bounding box center [316, 82] width 209 height 41
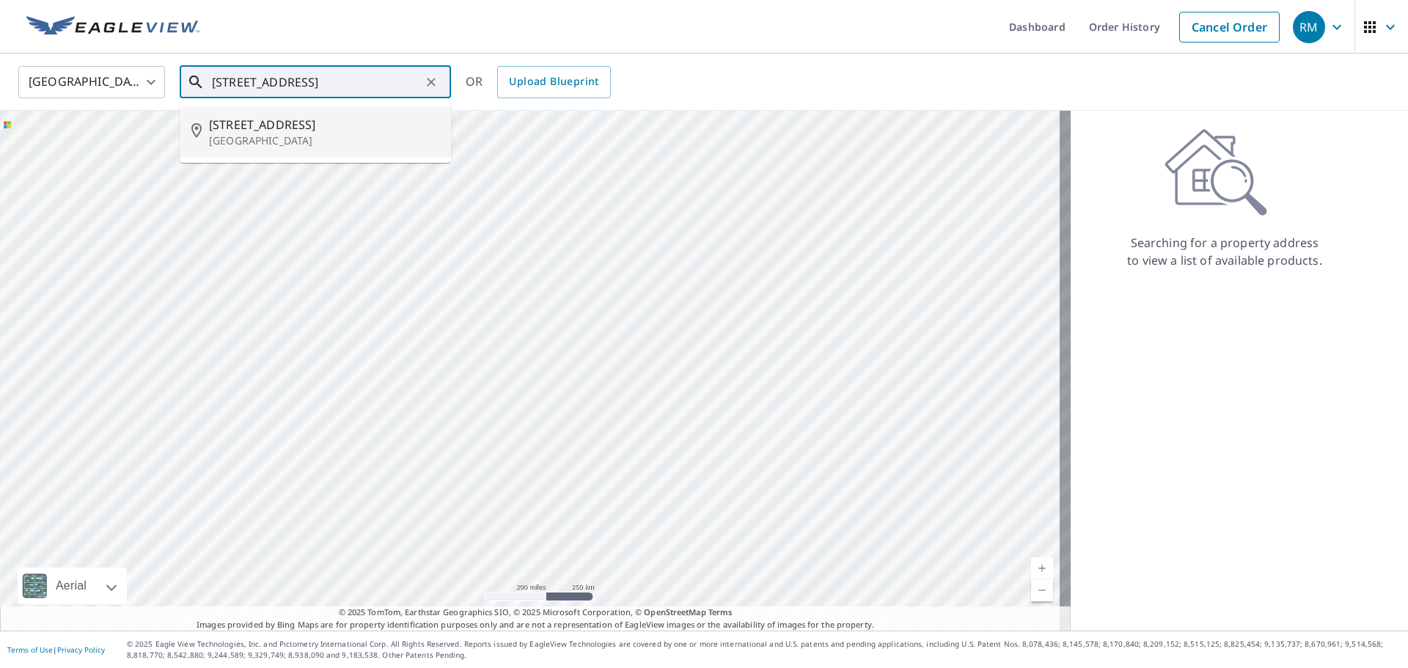
click at [309, 135] on p "[GEOGRAPHIC_DATA]" at bounding box center [324, 140] width 230 height 15
type input "[STREET_ADDRESS]"
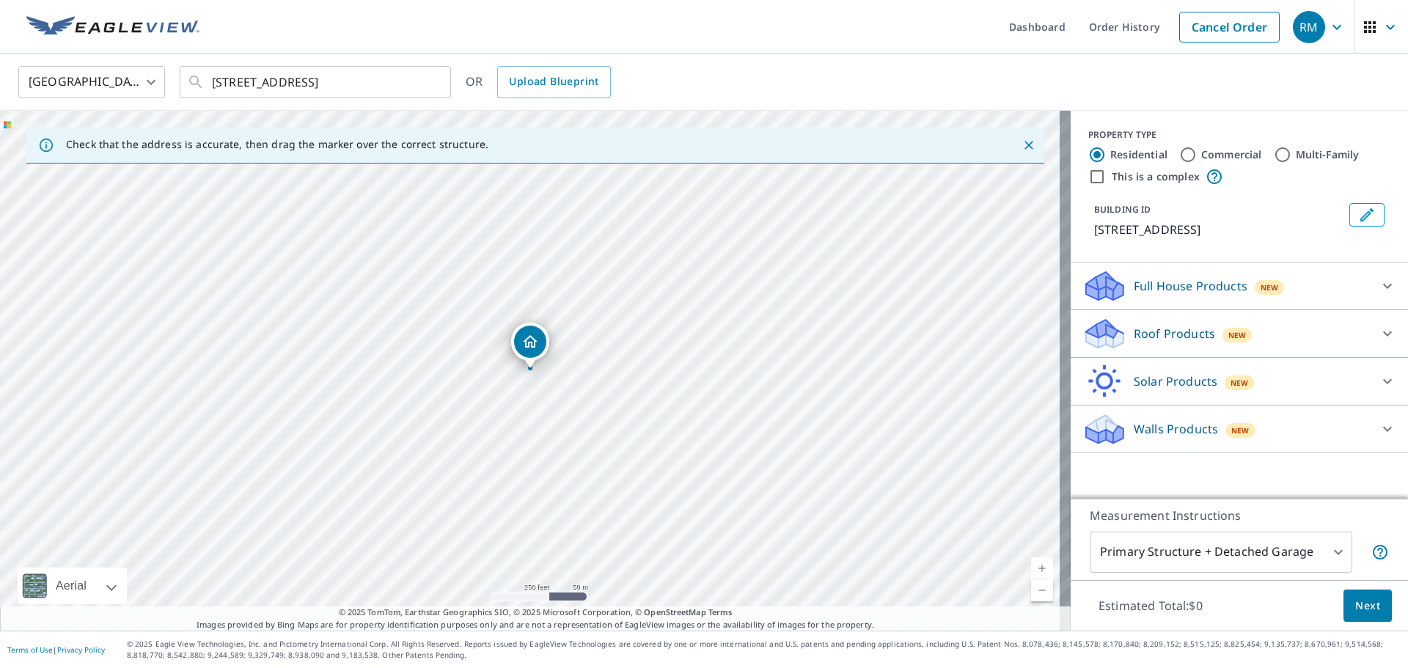
click at [1174, 342] on p "Roof Products" at bounding box center [1173, 334] width 81 height 18
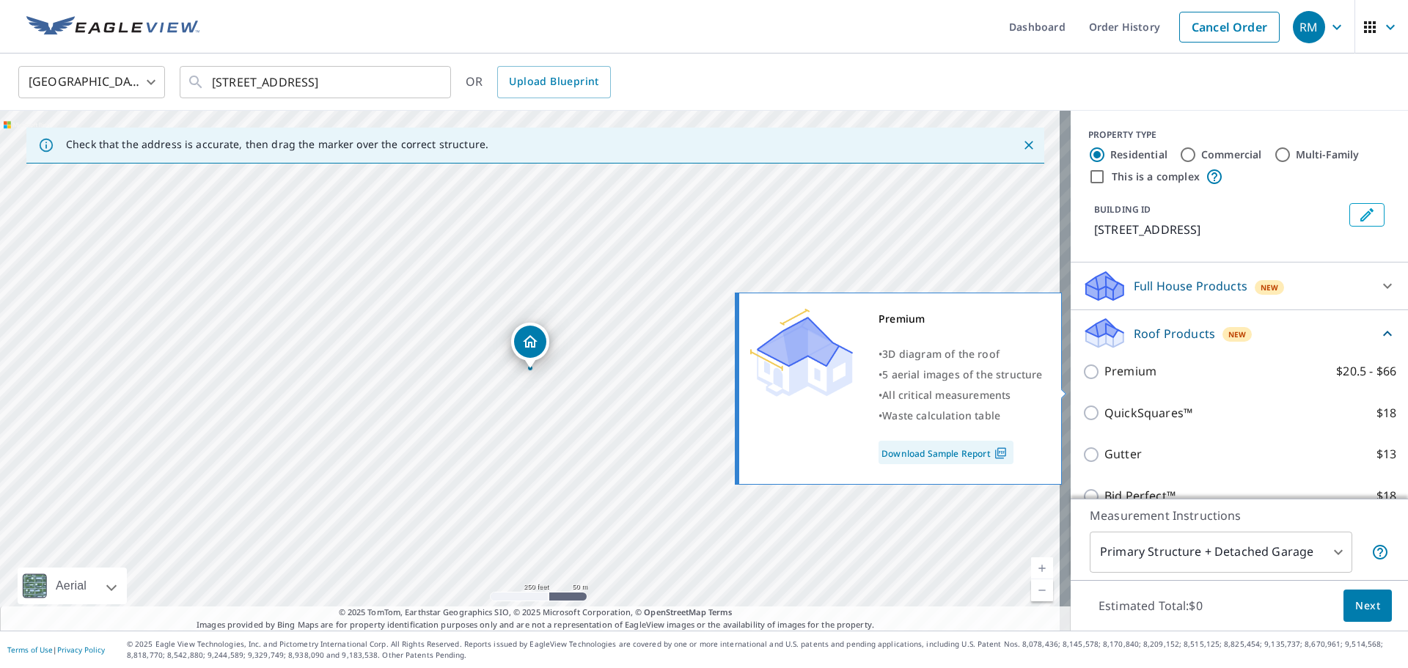
click at [1104, 381] on p "Premium" at bounding box center [1130, 371] width 52 height 18
click at [1098, 381] on input "Premium $20.5 - $66" at bounding box center [1093, 372] width 22 height 18
checkbox input "true"
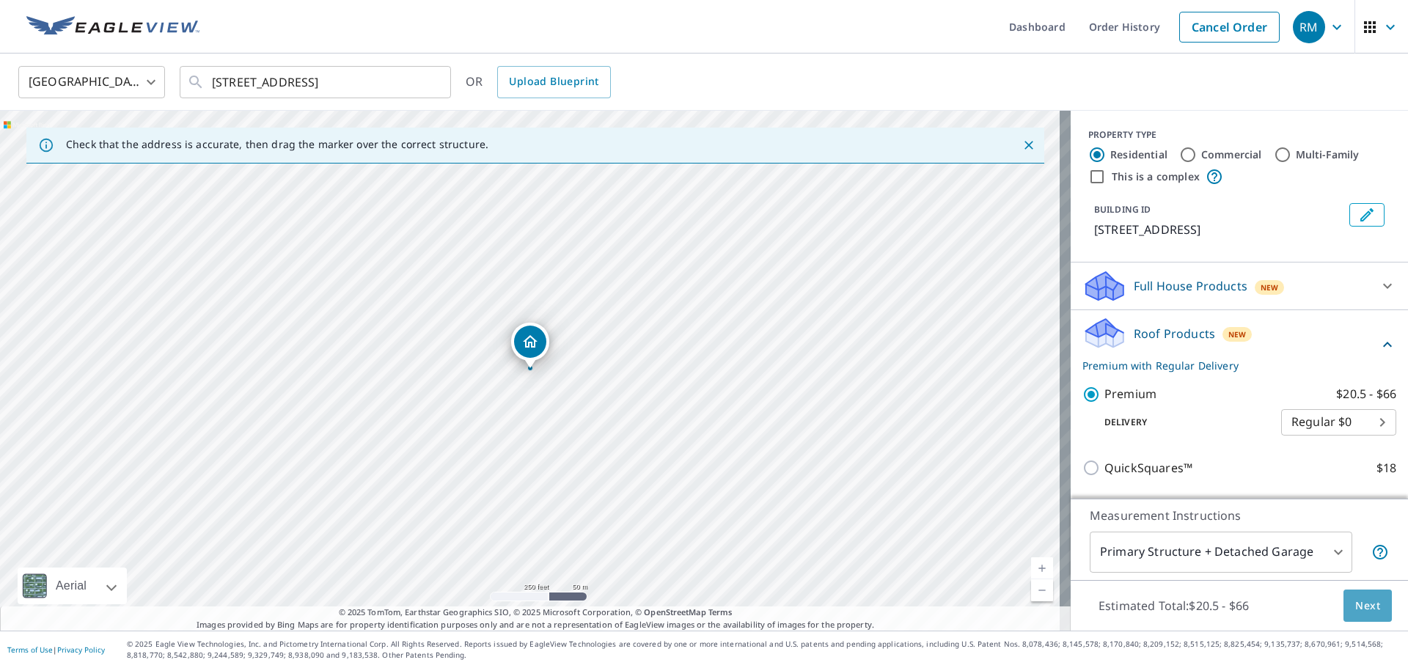
click at [1355, 606] on span "Next" at bounding box center [1367, 606] width 25 height 18
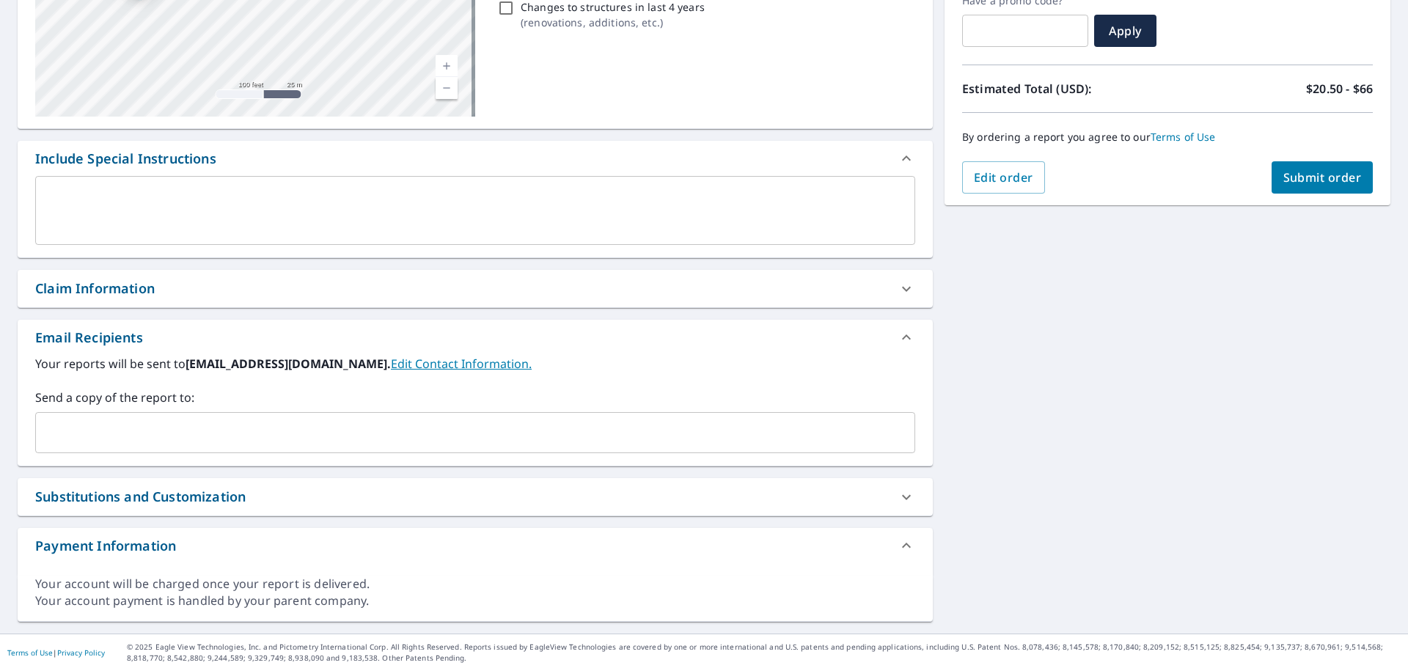
scroll to position [265, 0]
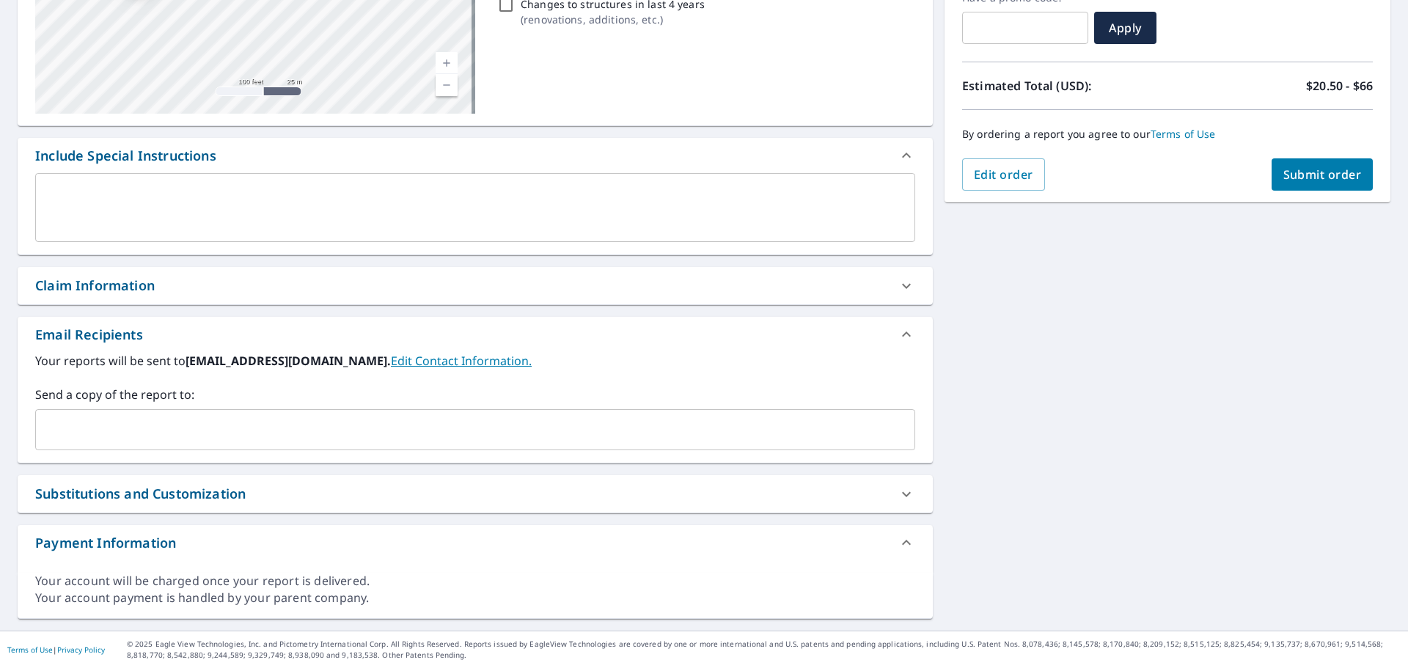
click at [232, 440] on input "text" at bounding box center [464, 430] width 845 height 28
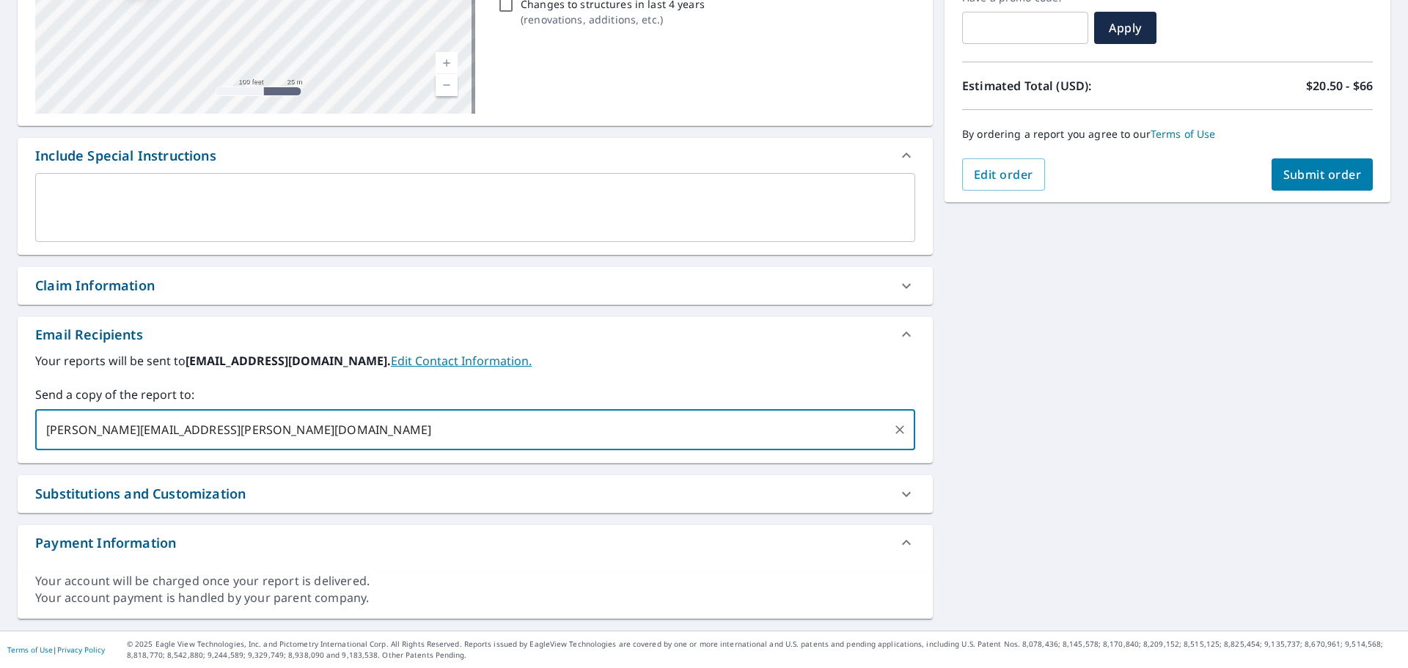
type input "[PERSON_NAME][EMAIL_ADDRESS][PERSON_NAME][DOMAIN_NAME]"
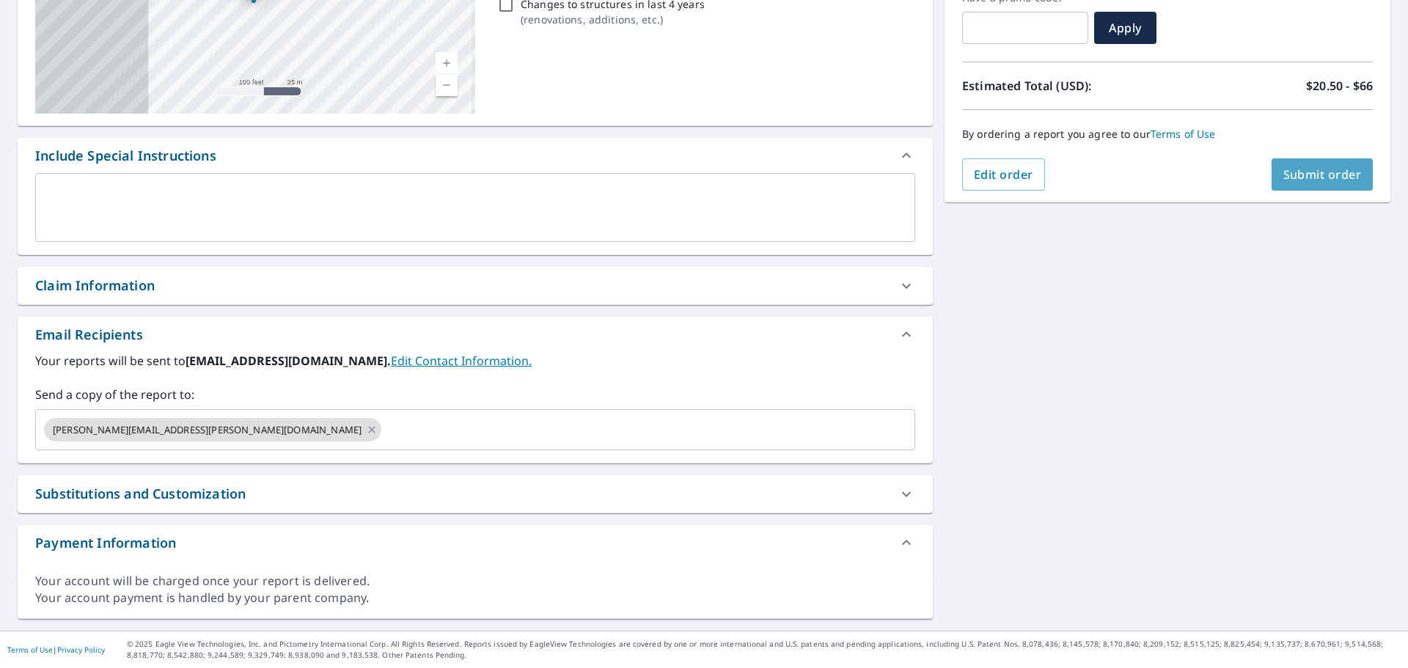
click at [1315, 180] on span "Submit order" at bounding box center [1322, 174] width 78 height 16
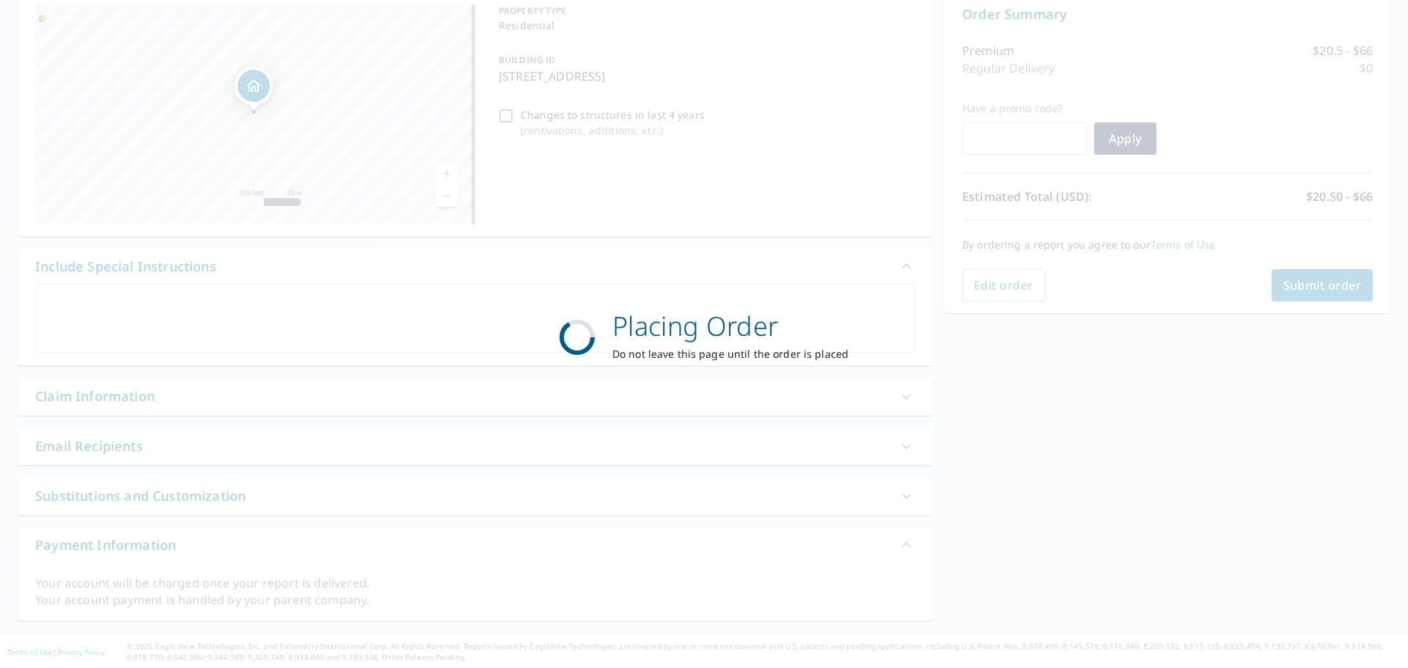
scroll to position [157, 0]
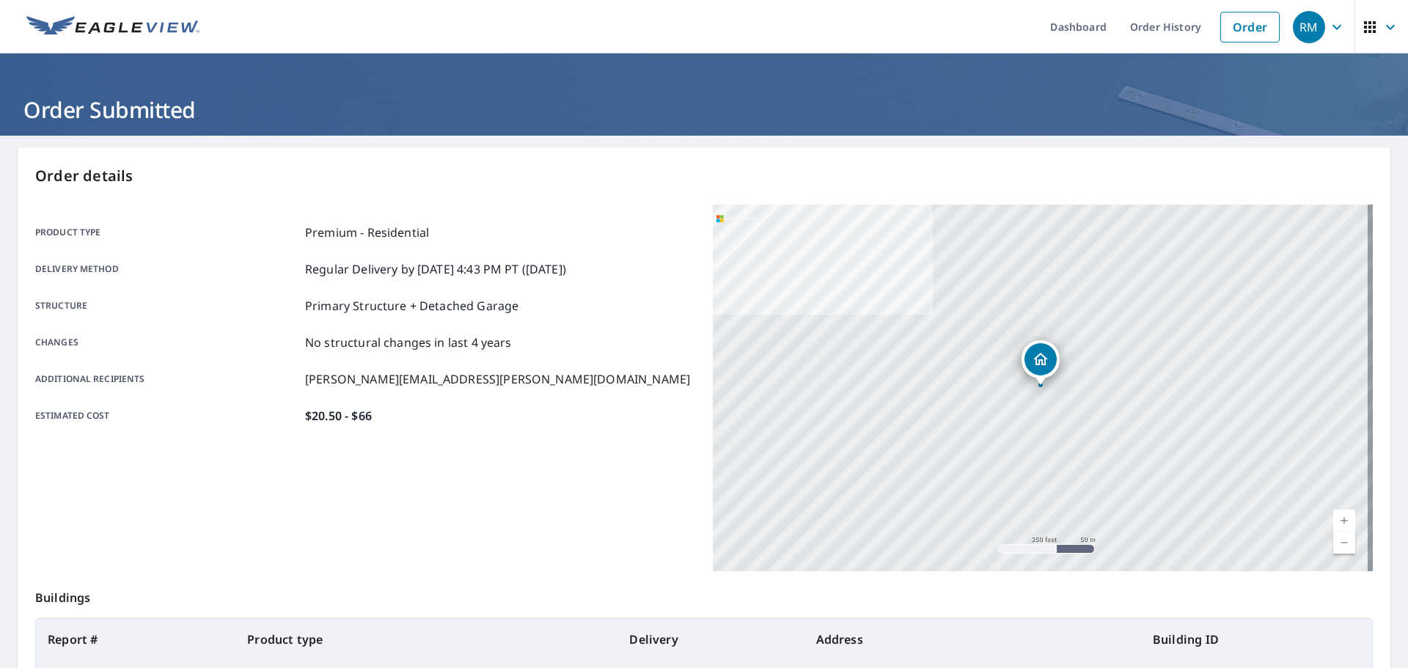
click at [1328, 33] on icon "button" at bounding box center [1337, 27] width 18 height 18
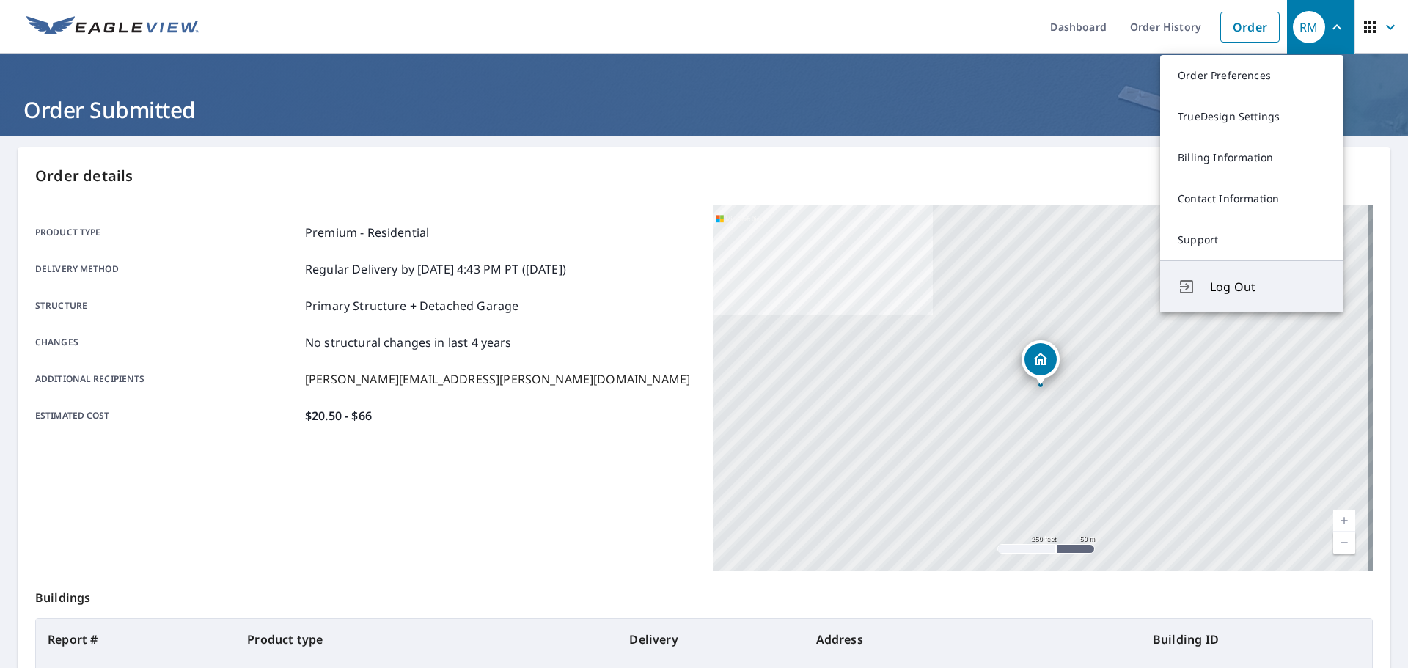
click at [1290, 279] on span "Log Out" at bounding box center [1268, 287] width 116 height 18
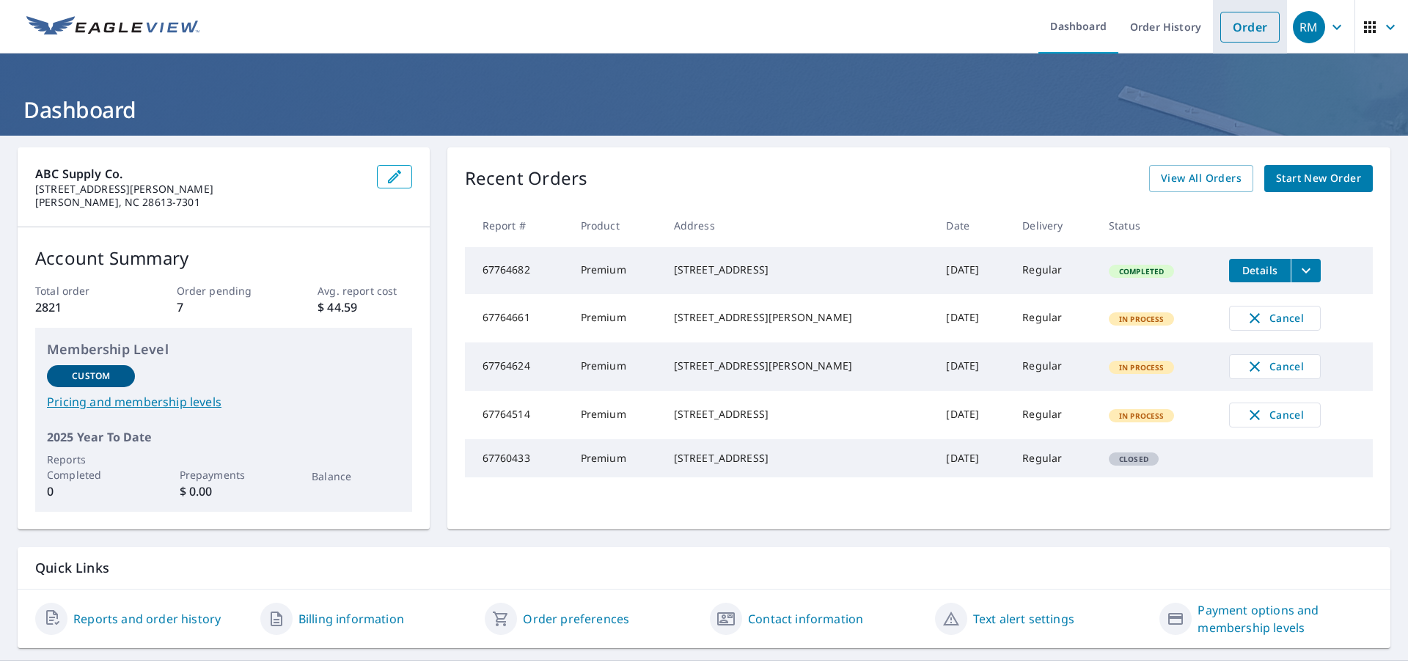
click at [1241, 32] on link "Order" at bounding box center [1249, 27] width 59 height 31
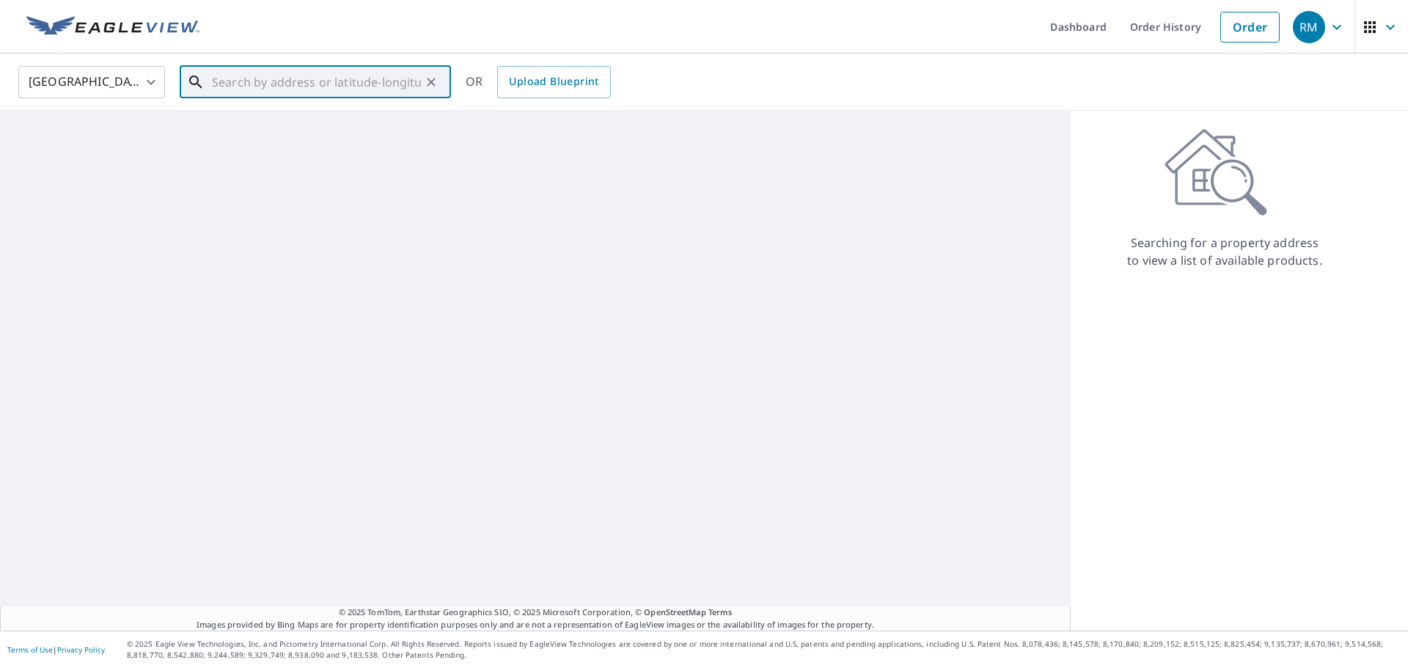
paste input "[STREET_ADDRESS]"
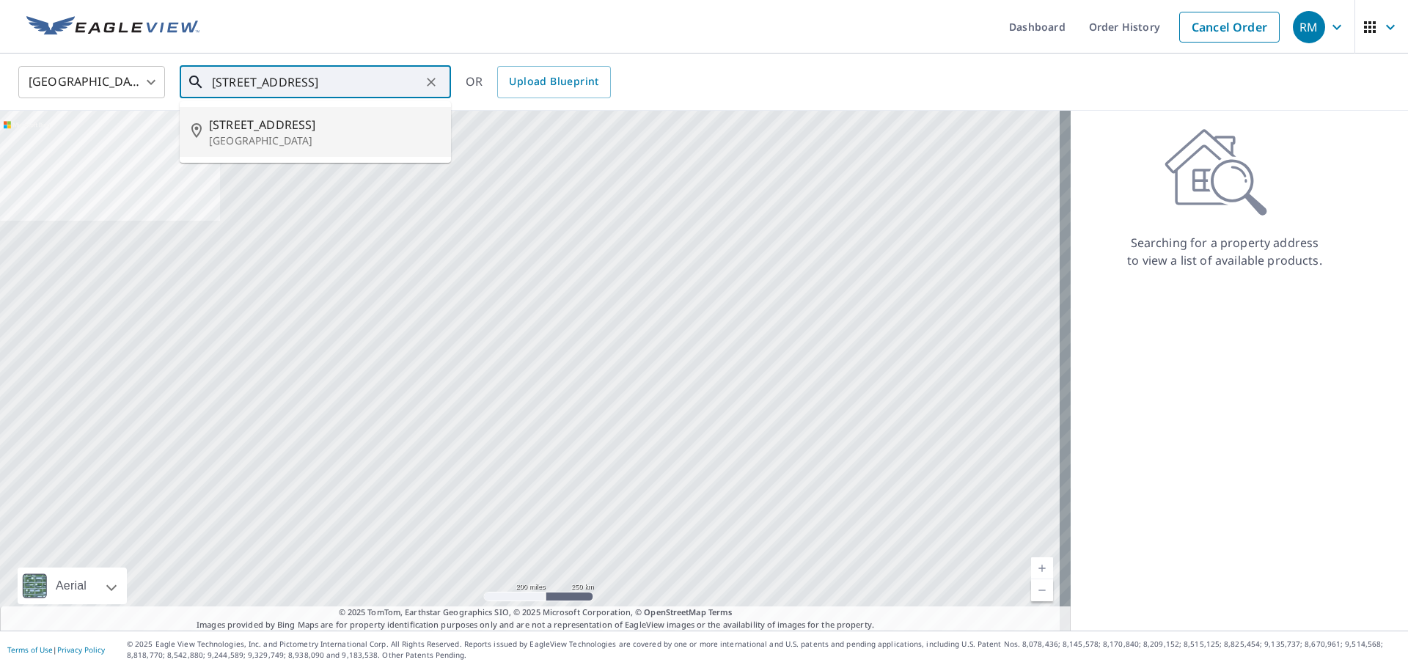
click at [266, 139] on p "[GEOGRAPHIC_DATA]" at bounding box center [324, 140] width 230 height 15
type input "[STREET_ADDRESS]"
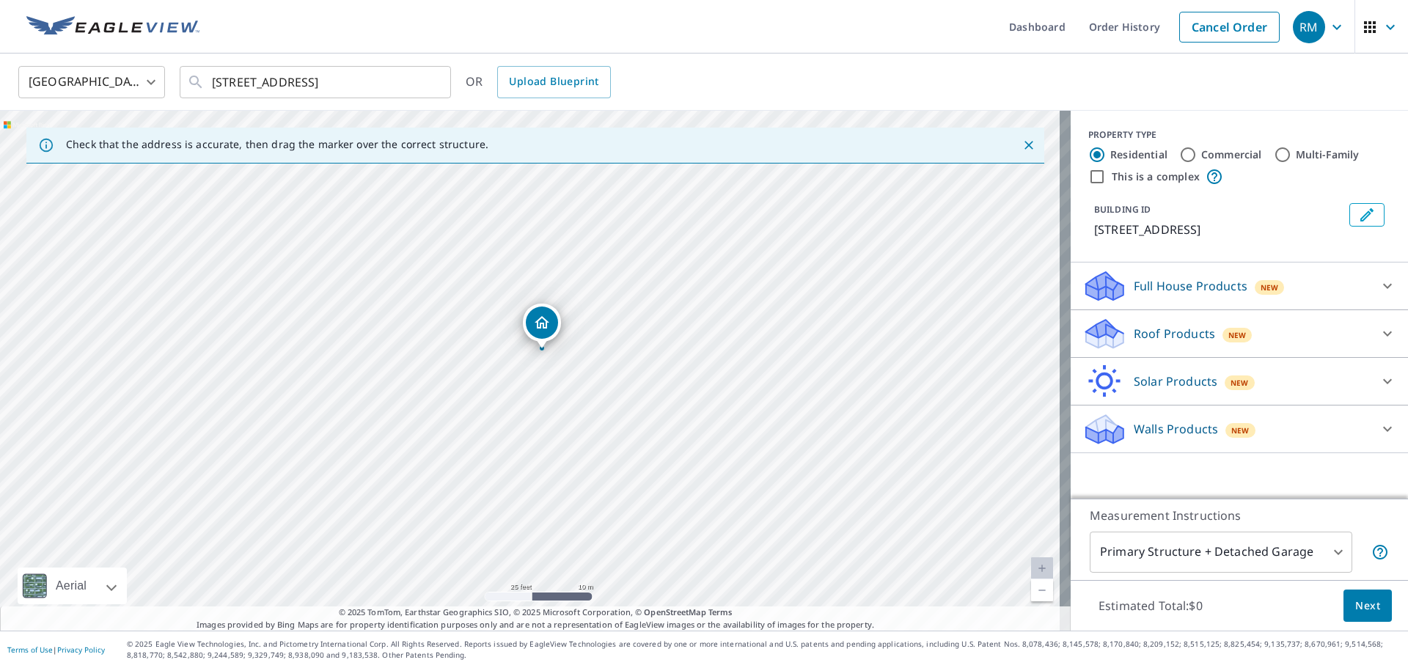
drag, startPoint x: 537, startPoint y: 315, endPoint x: 546, endPoint y: 324, distance: 13.0
click at [1177, 340] on p "Roof Products" at bounding box center [1173, 334] width 81 height 18
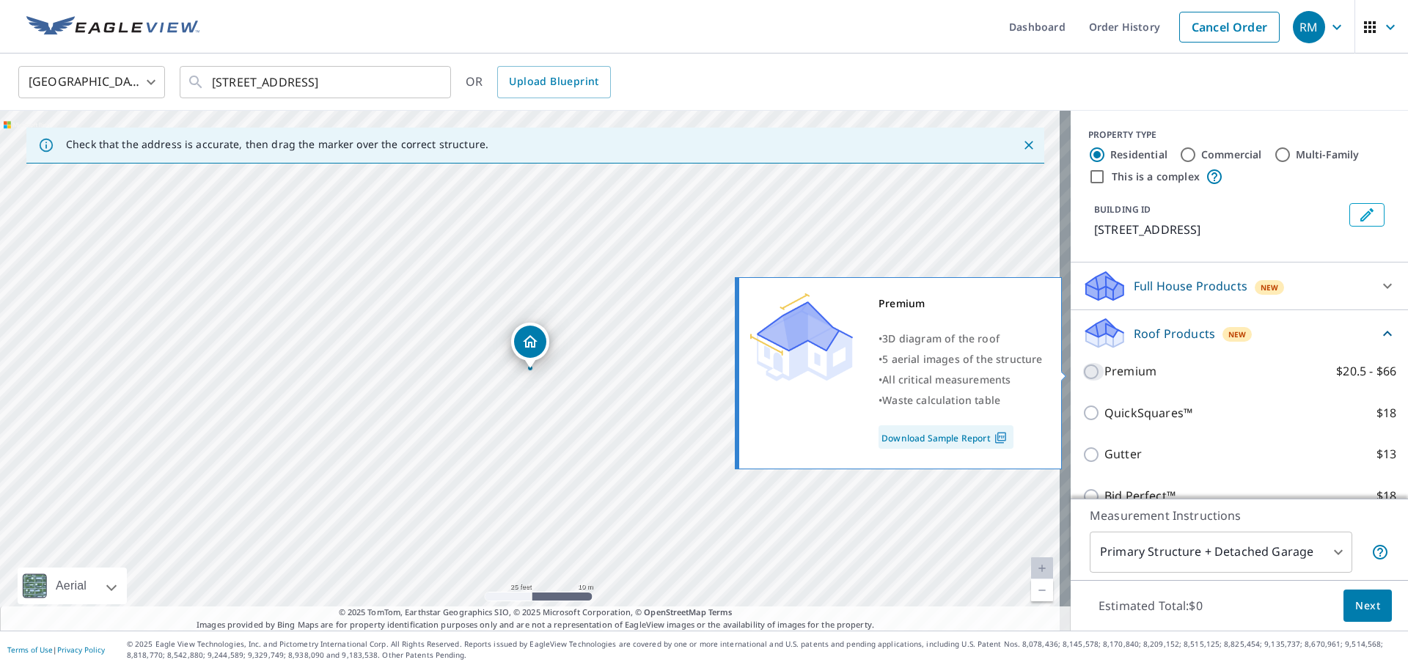
click at [1082, 373] on input "Premium $20.5 - $66" at bounding box center [1093, 372] width 22 height 18
checkbox input "true"
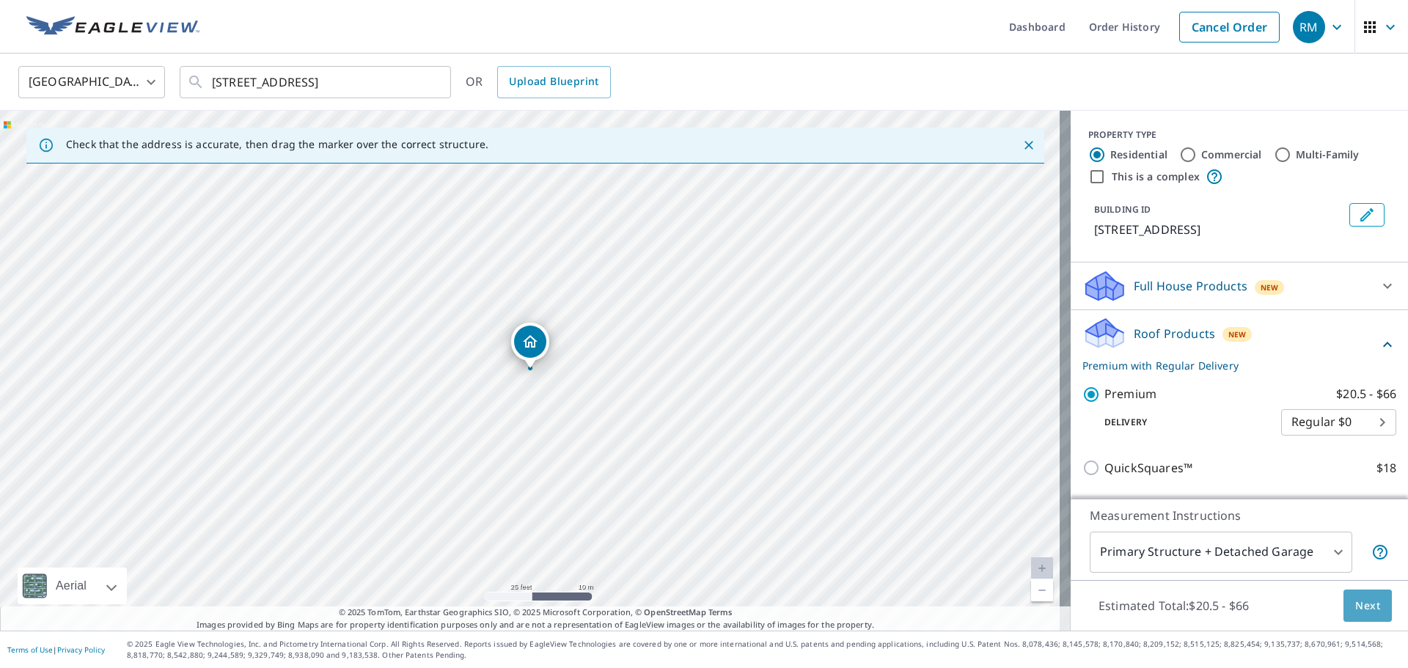
click at [1358, 606] on span "Next" at bounding box center [1367, 606] width 25 height 18
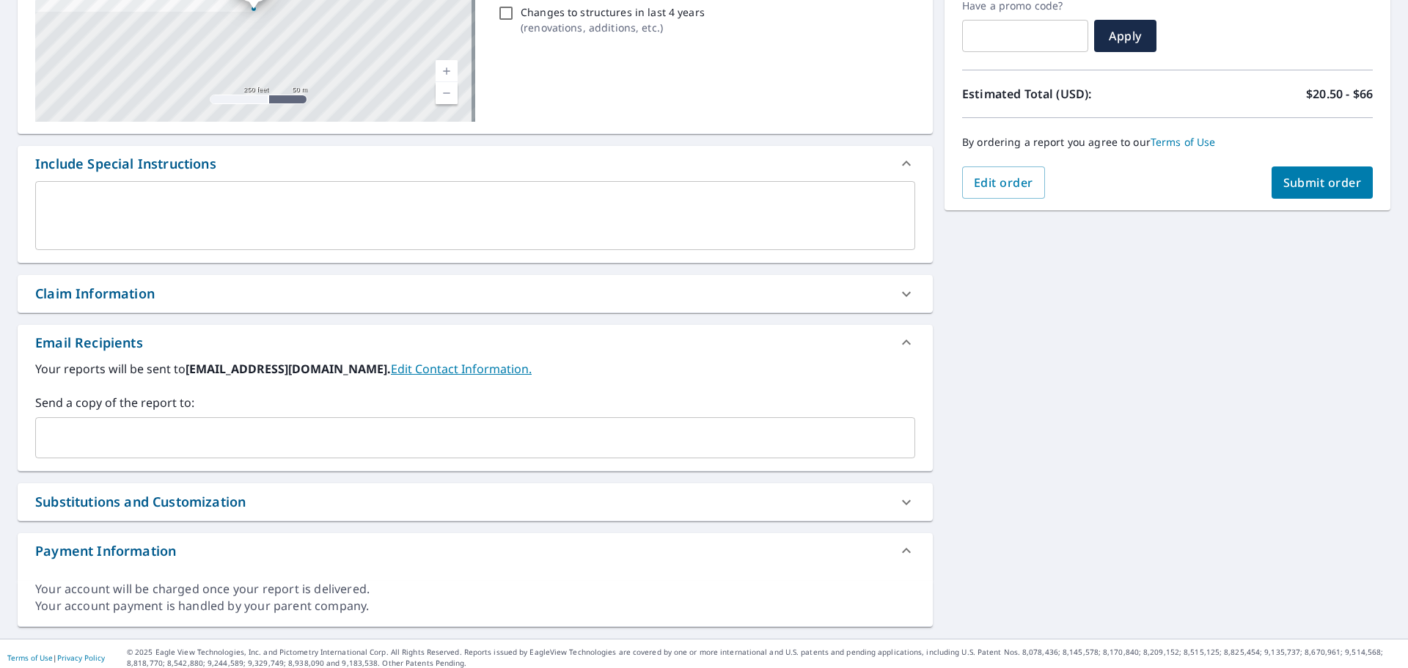
scroll to position [265, 0]
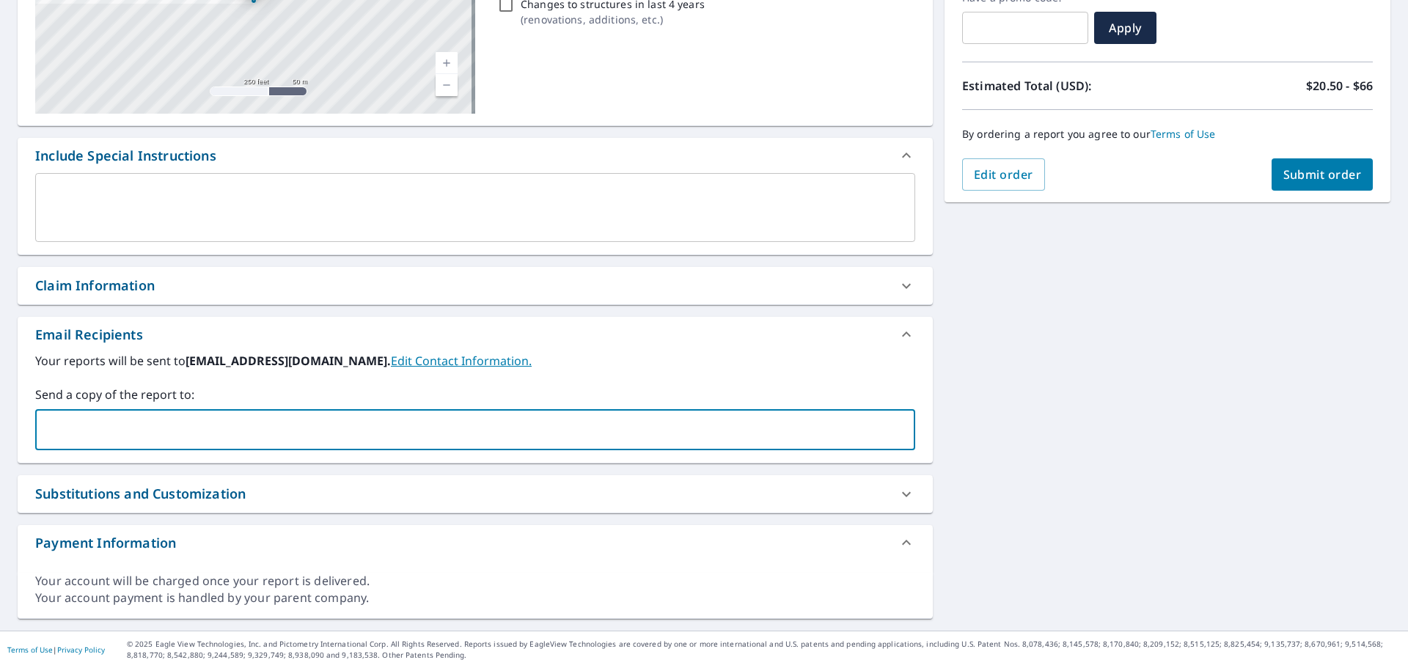
click at [176, 438] on input "text" at bounding box center [464, 430] width 845 height 28
type input "[PERSON_NAME][EMAIL_ADDRESS][PERSON_NAME][DOMAIN_NAME]"
click at [1313, 173] on span "Submit order" at bounding box center [1322, 174] width 78 height 16
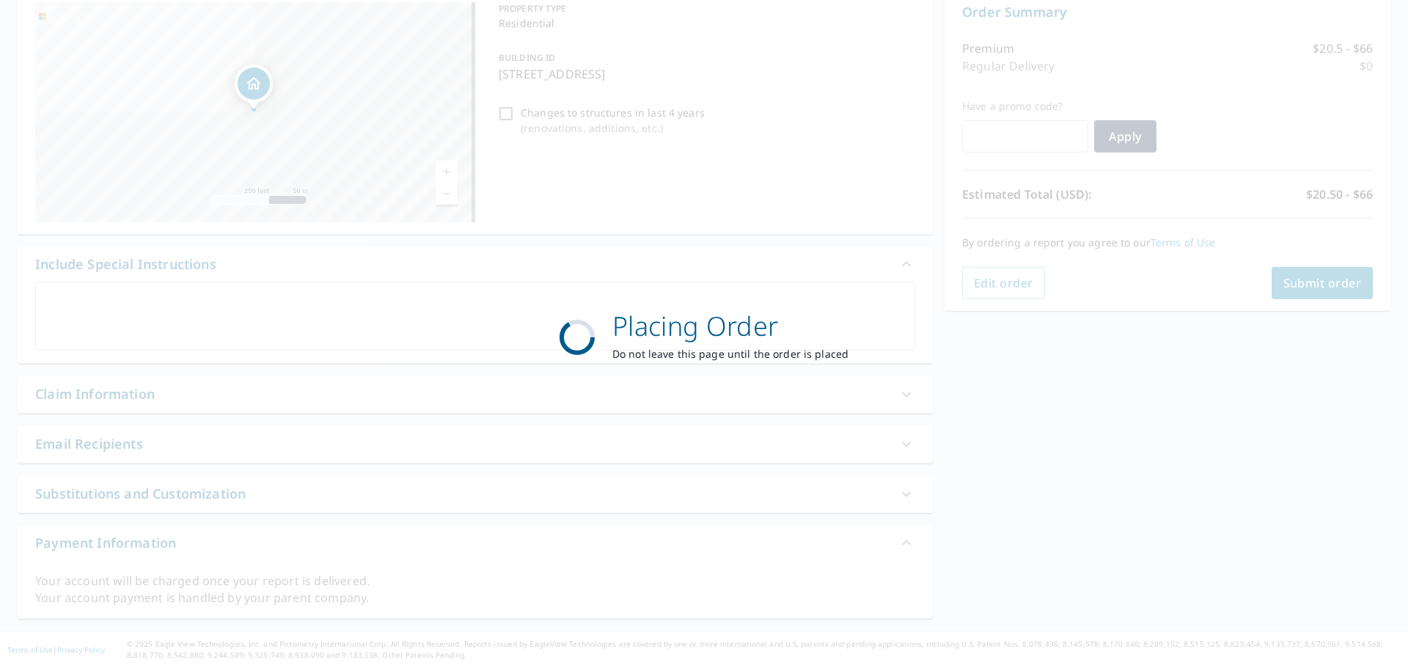
scroll to position [157, 0]
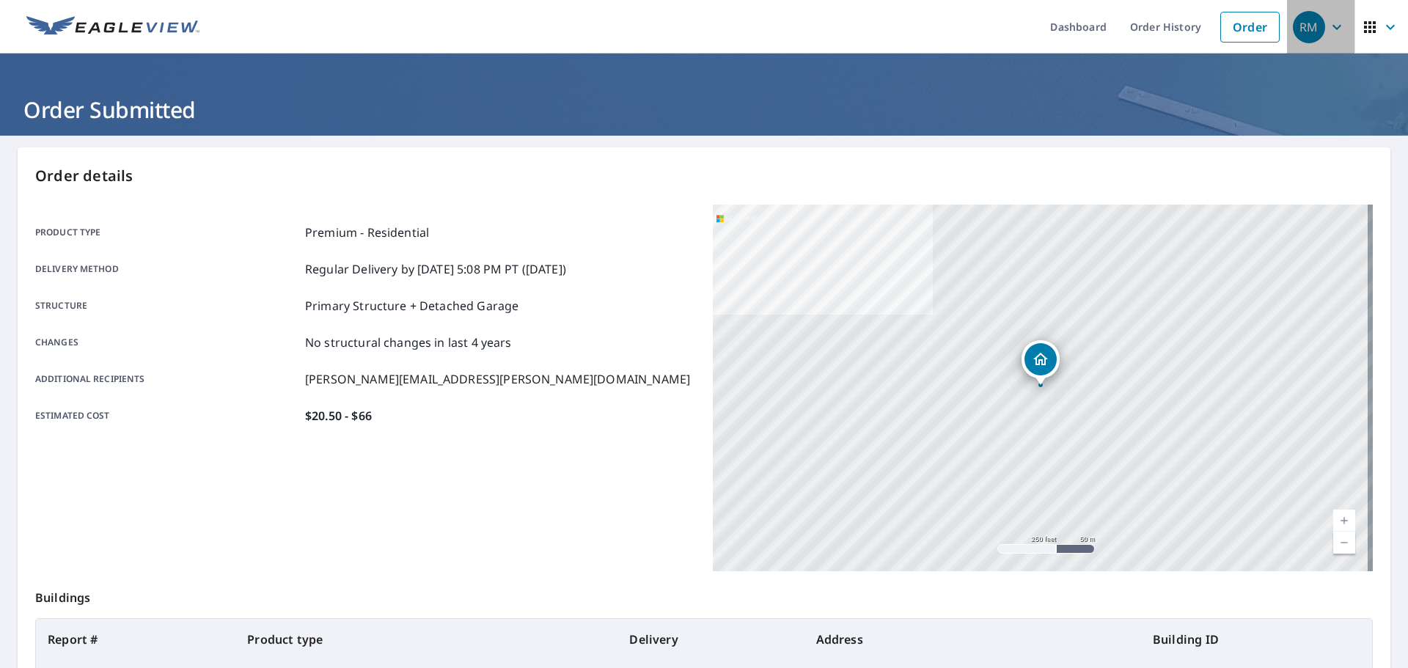
click at [1330, 34] on icon "button" at bounding box center [1337, 27] width 18 height 18
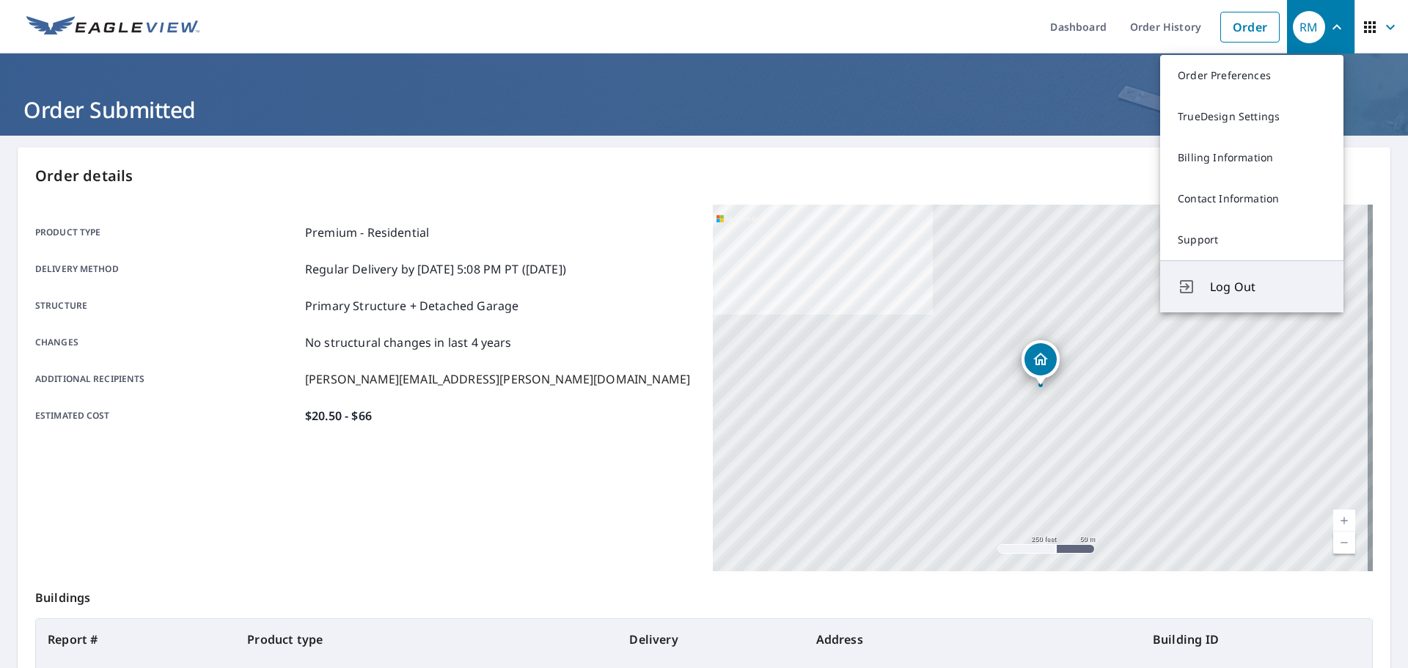
click at [1227, 278] on span "Log Out" at bounding box center [1268, 287] width 116 height 18
